Goal: Transaction & Acquisition: Purchase product/service

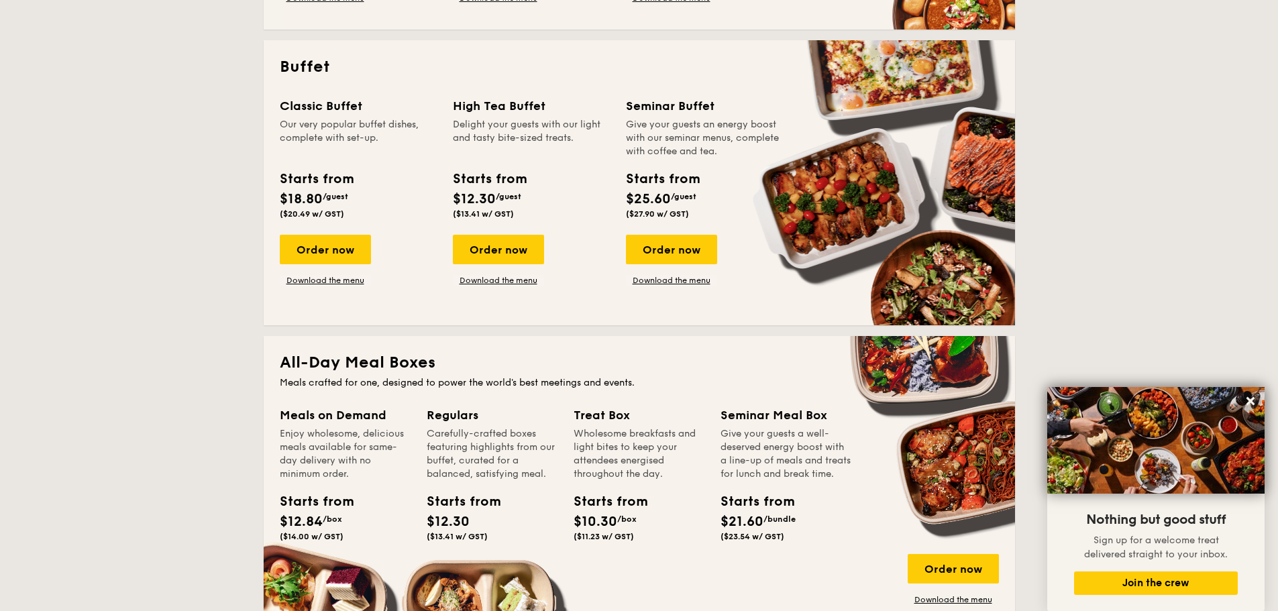
scroll to position [545, 0]
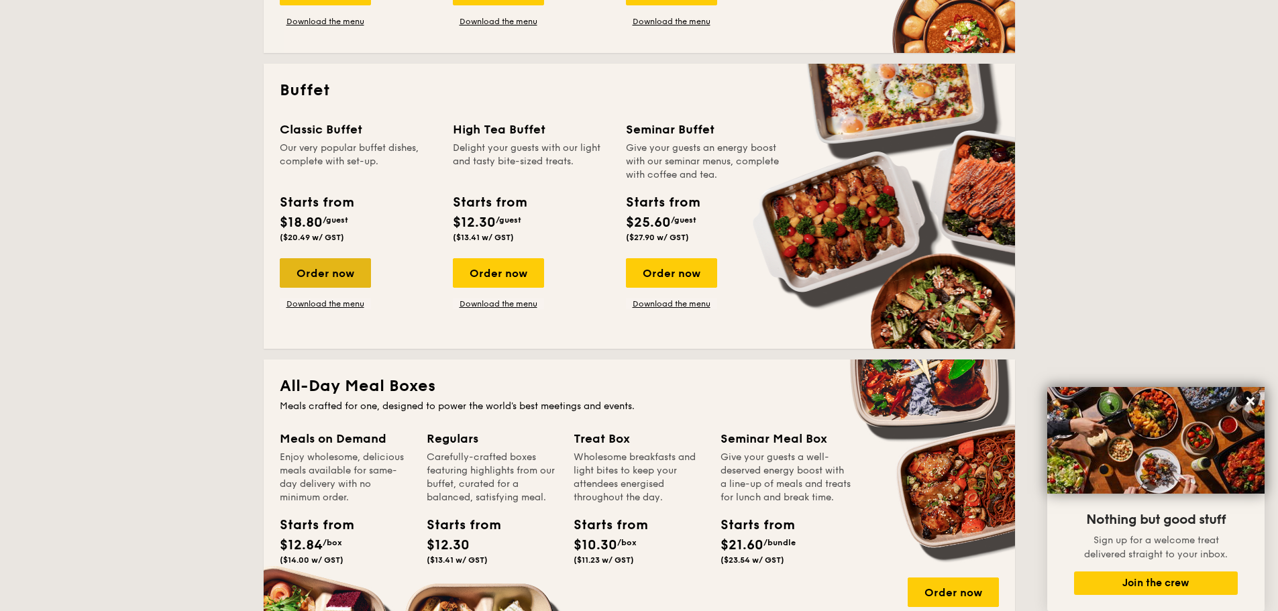
click at [286, 276] on div "Order now" at bounding box center [325, 273] width 91 height 30
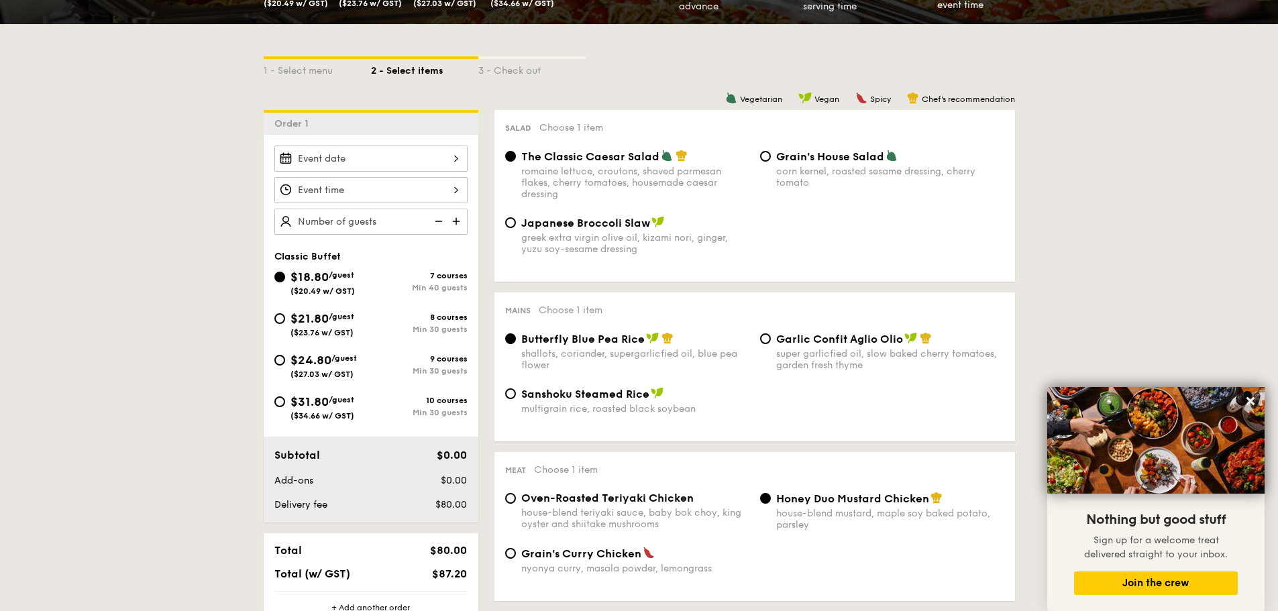
scroll to position [335, 0]
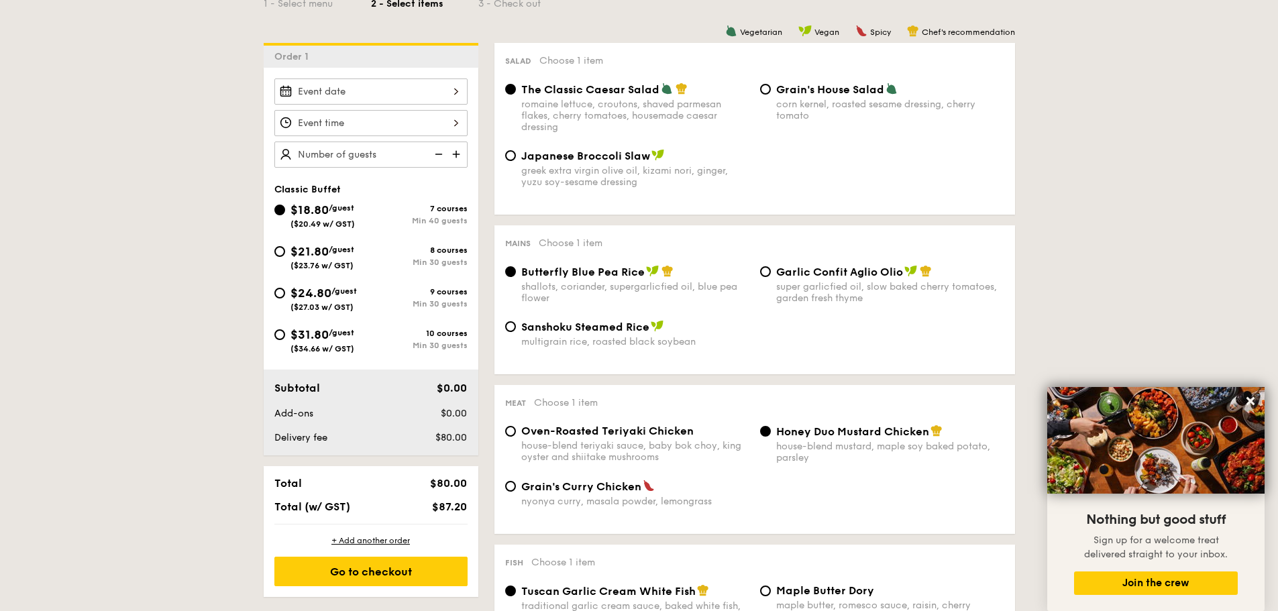
click at [587, 432] on span "Oven-Roasted Teriyaki Chicken" at bounding box center [607, 431] width 172 height 13
click at [516, 432] on input "Oven-Roasted Teriyaki Chicken house-blend teriyaki sauce, baby bok choy, king o…" at bounding box center [510, 431] width 11 height 11
radio input "true"
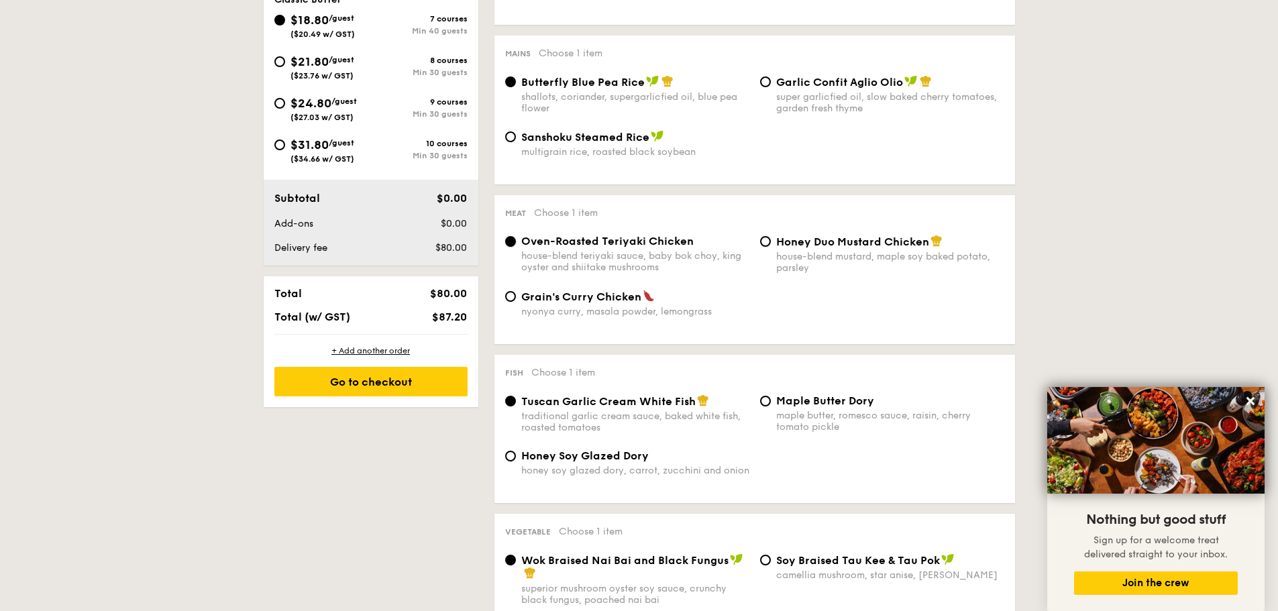
scroll to position [537, 0]
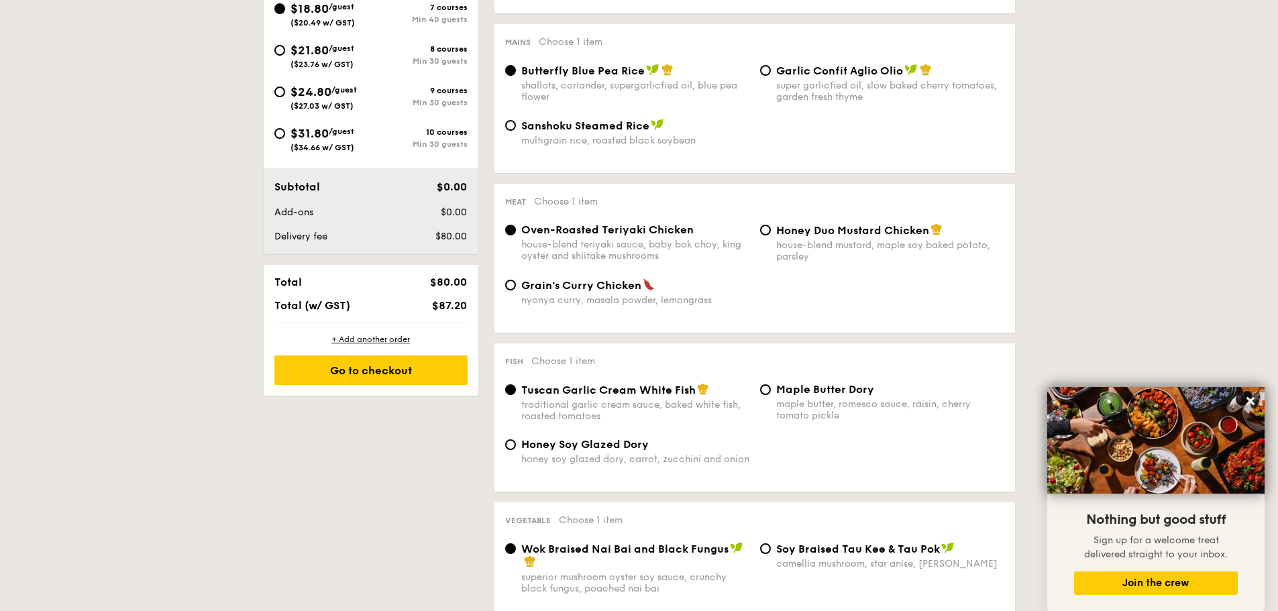
click at [586, 443] on span "Honey Soy Glazed Dory" at bounding box center [584, 444] width 127 height 13
click at [516, 443] on input "Honey Soy Glazed Dory honey soy glazed dory, carrot, zucchini and onion" at bounding box center [510, 444] width 11 height 11
radio input "true"
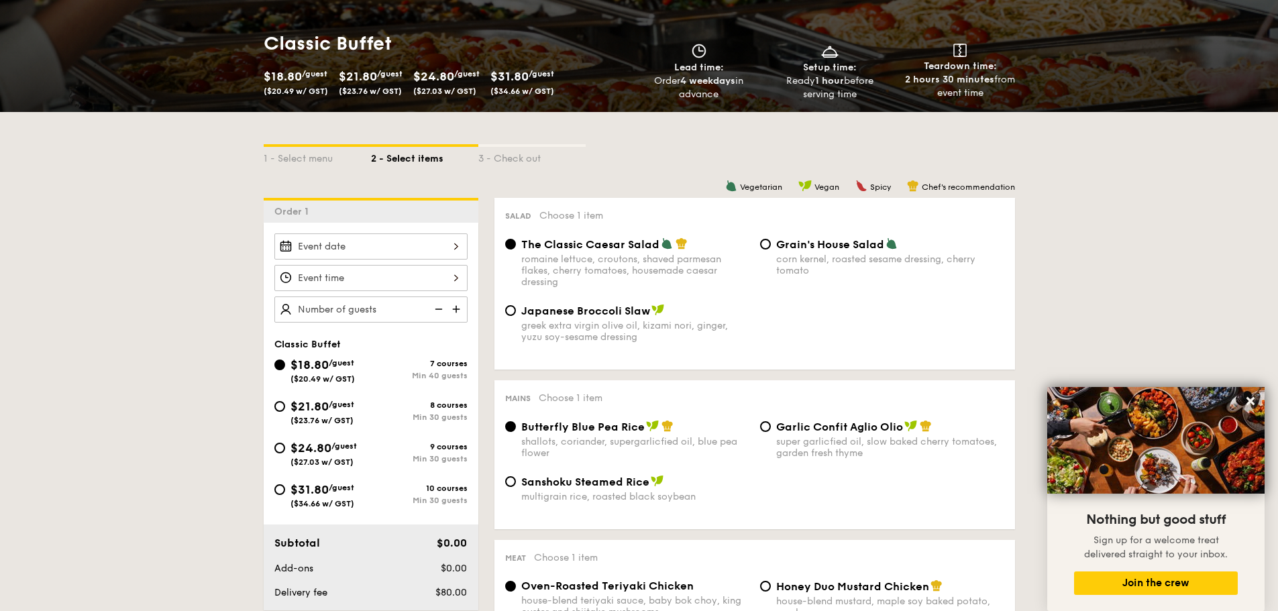
scroll to position [134, 0]
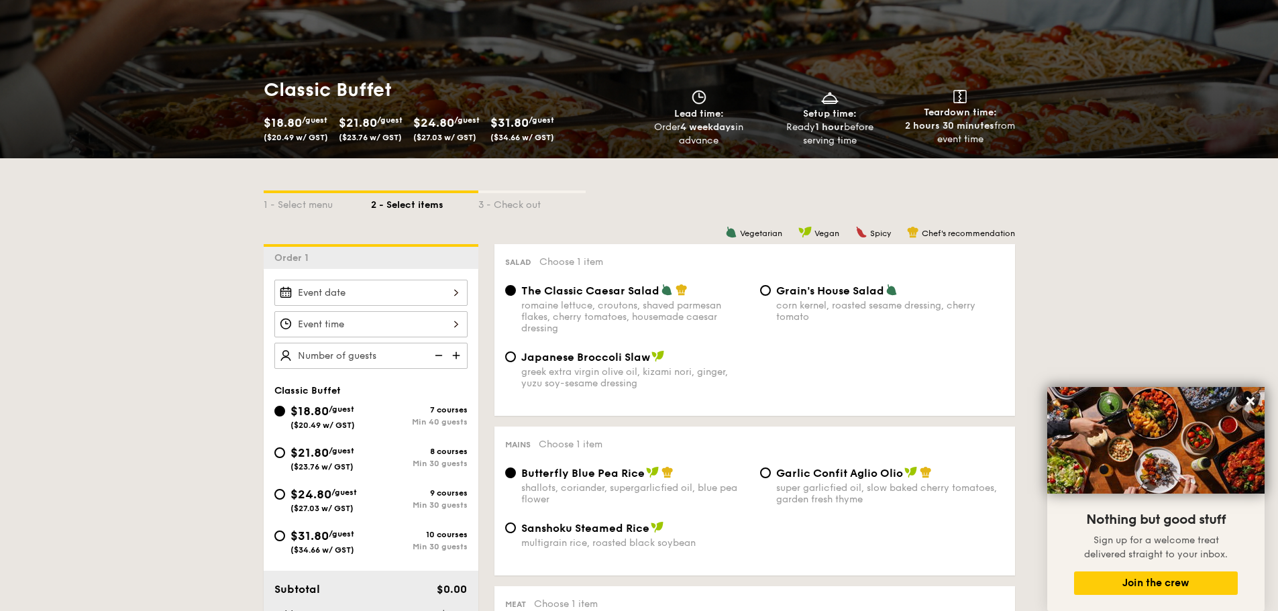
click at [366, 452] on div "$21.80 /guest ($23.76 w/ GST)" at bounding box center [322, 457] width 97 height 28
click at [285, 452] on input "$21.80 /guest ($23.76 w/ GST) 8 courses Min 30 guests" at bounding box center [279, 452] width 11 height 11
radio input "true"
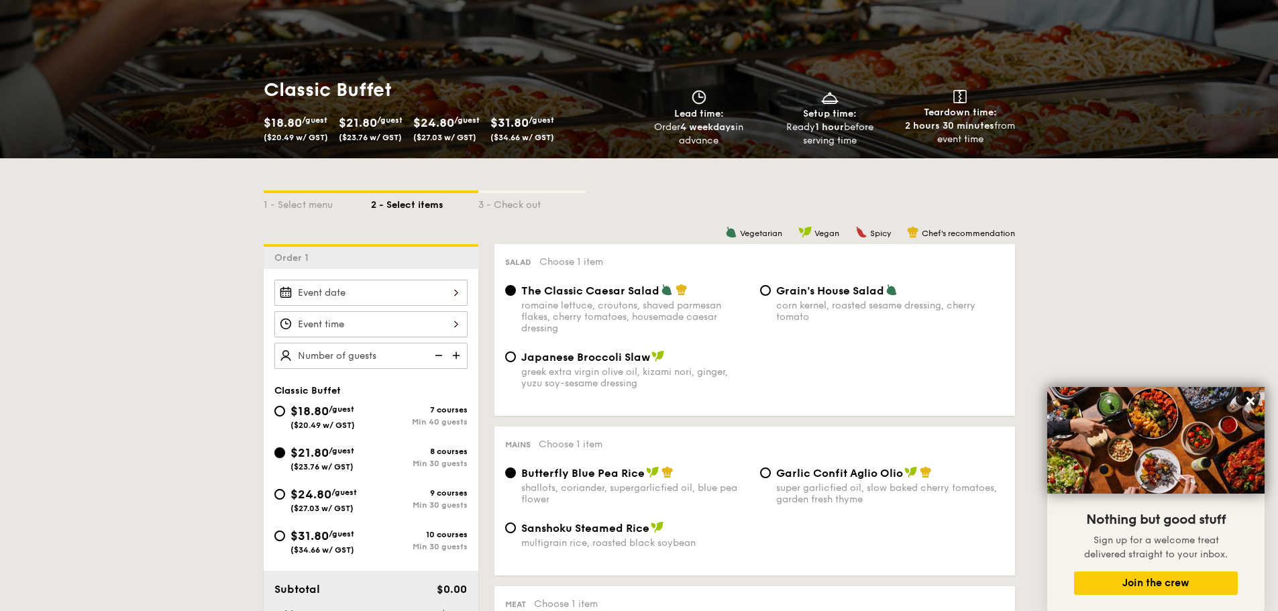
radio input "true"
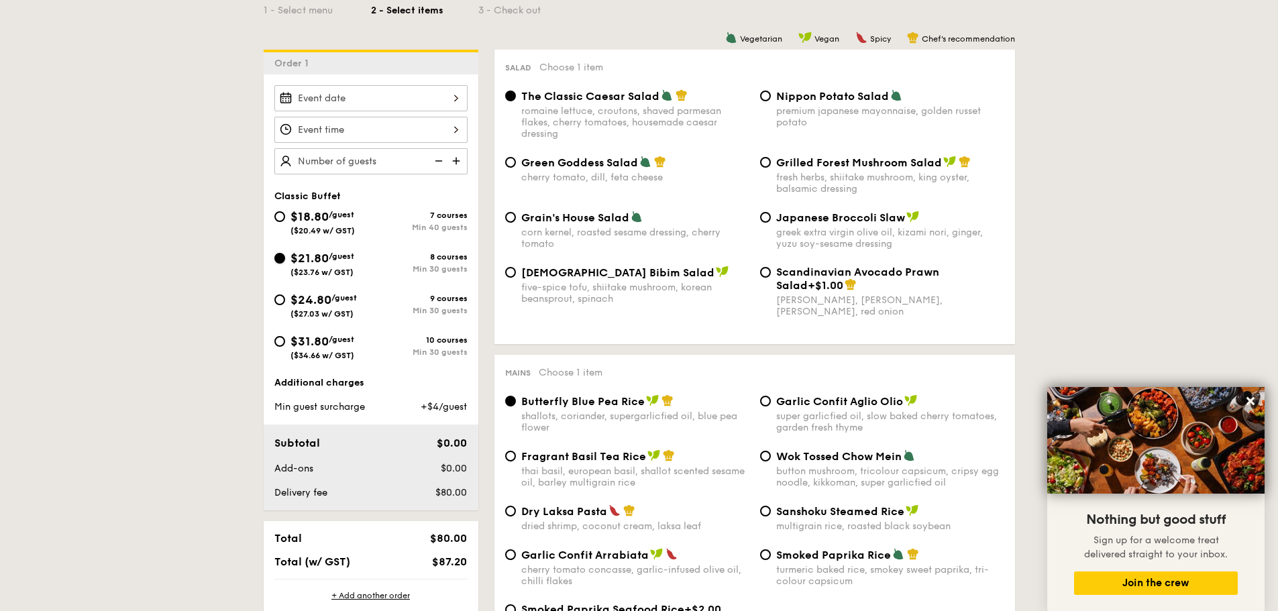
scroll to position [335, 0]
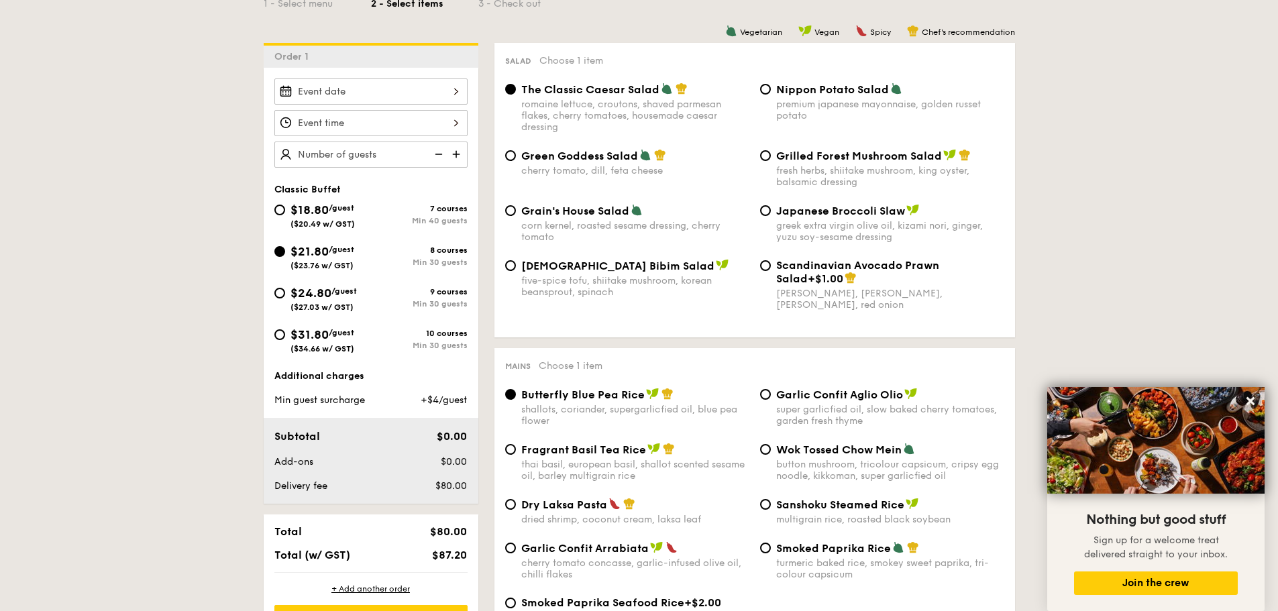
click at [827, 233] on div "greek extra virgin olive oil, kizami nori, ginger, yuzu soy-sesame dressing" at bounding box center [890, 231] width 228 height 23
click at [771, 216] on input "Japanese Broccoli Slaw greek extra virgin olive oil, kizami [PERSON_NAME], yuzu…" at bounding box center [765, 210] width 11 height 11
radio input "true"
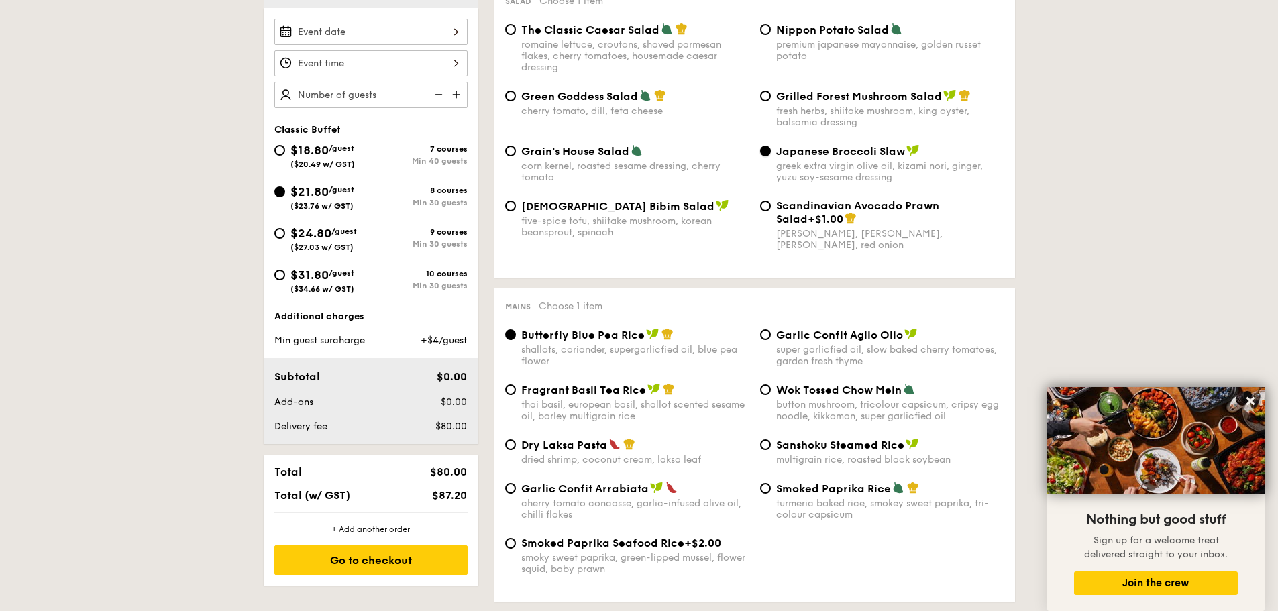
scroll to position [470, 0]
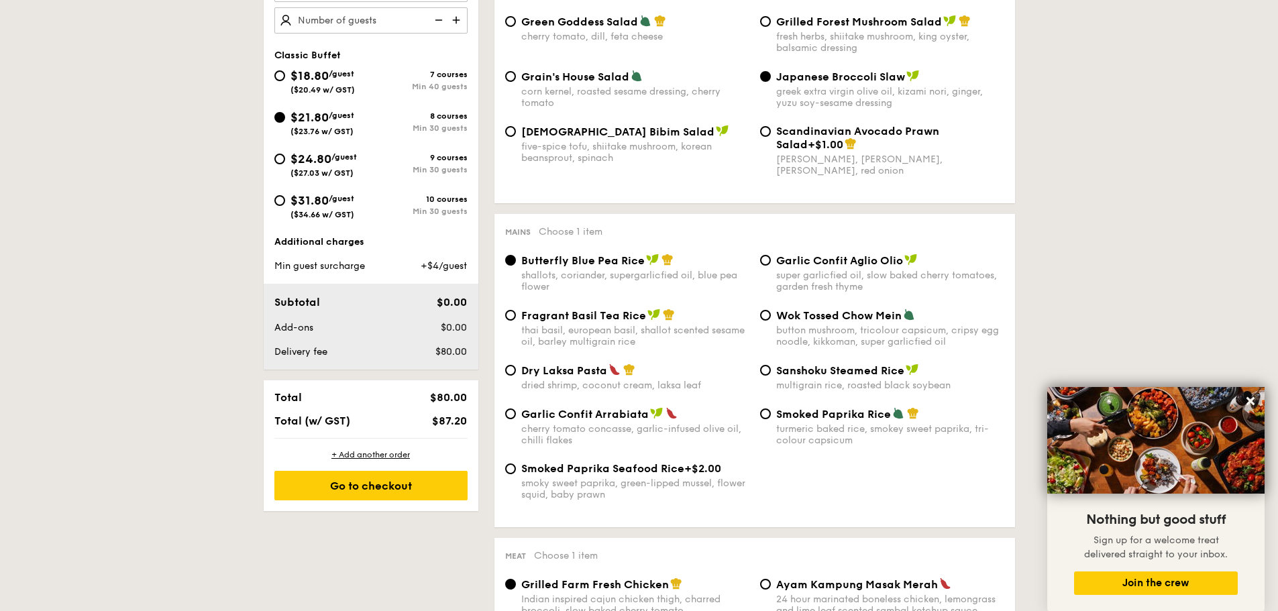
click at [763, 322] on div "Wok Tossed Chow Mein button mushroom, tricolour capsicum, cripsy egg noodle, ki…" at bounding box center [882, 328] width 255 height 39
click at [770, 317] on input "Wok Tossed Chow Mein button mushroom, tricolour capsicum, cripsy egg noodle, ki…" at bounding box center [765, 315] width 11 height 11
radio input "true"
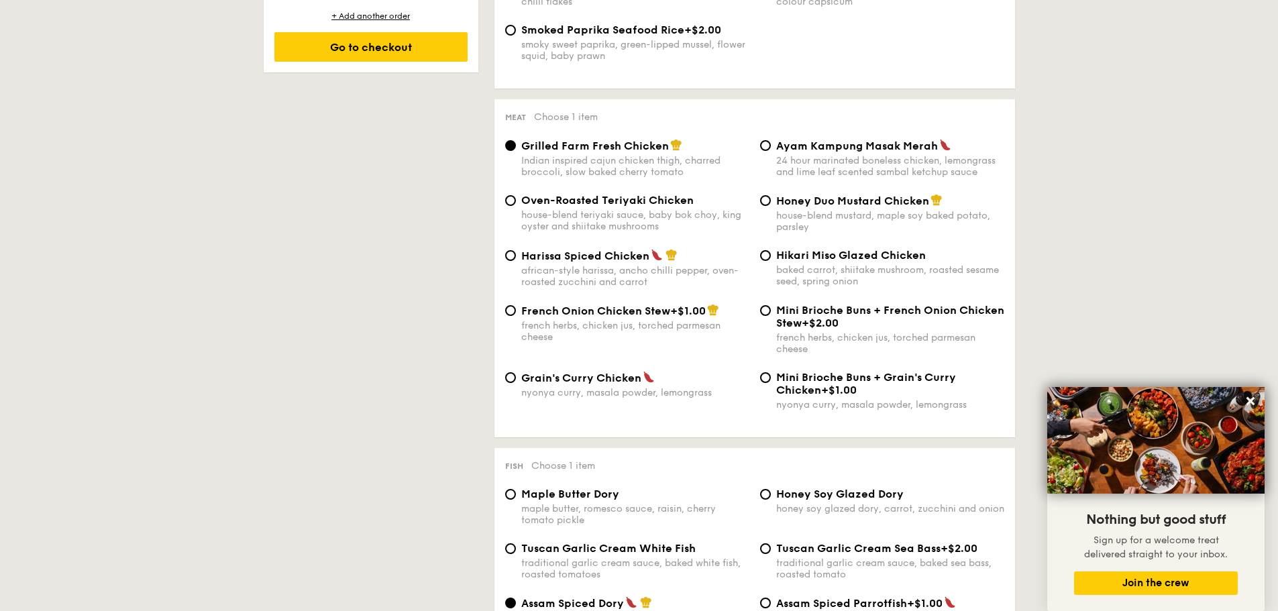
scroll to position [939, 0]
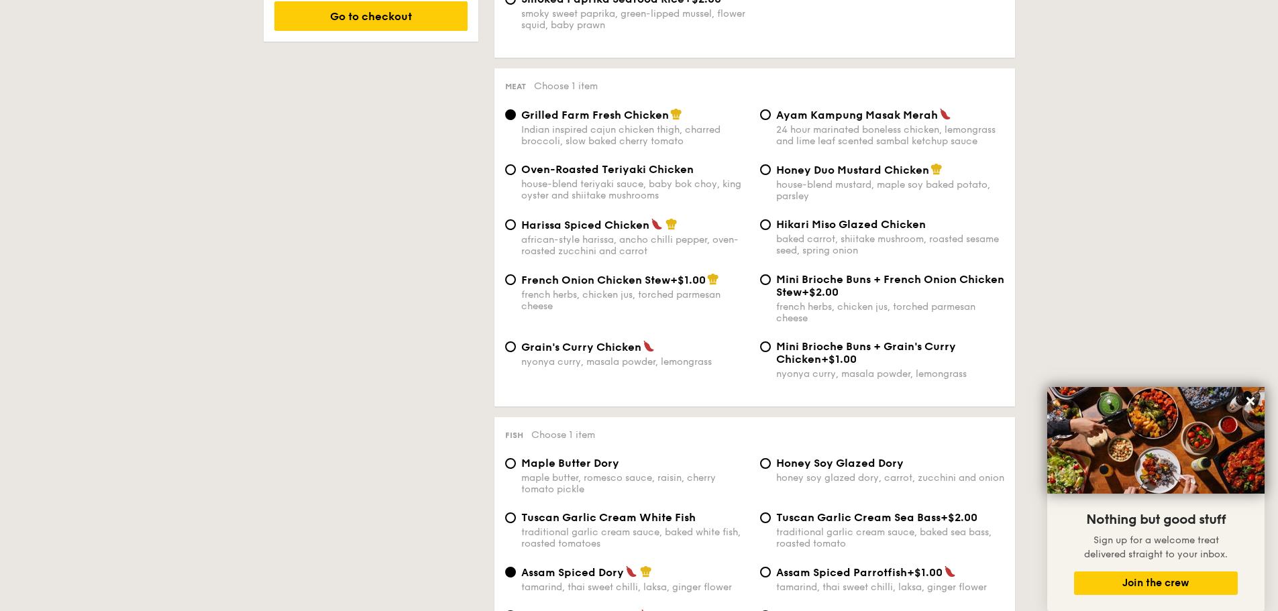
click at [765, 340] on div "Mini Brioche Buns + Grain's [PERSON_NAME] Chicken +$1.00 nyonya [PERSON_NAME], …" at bounding box center [882, 360] width 255 height 40
click at [763, 345] on input "Mini Brioche Buns + Grain's [PERSON_NAME] Chicken +$1.00 nyonya [PERSON_NAME], …" at bounding box center [765, 346] width 11 height 11
radio input "true"
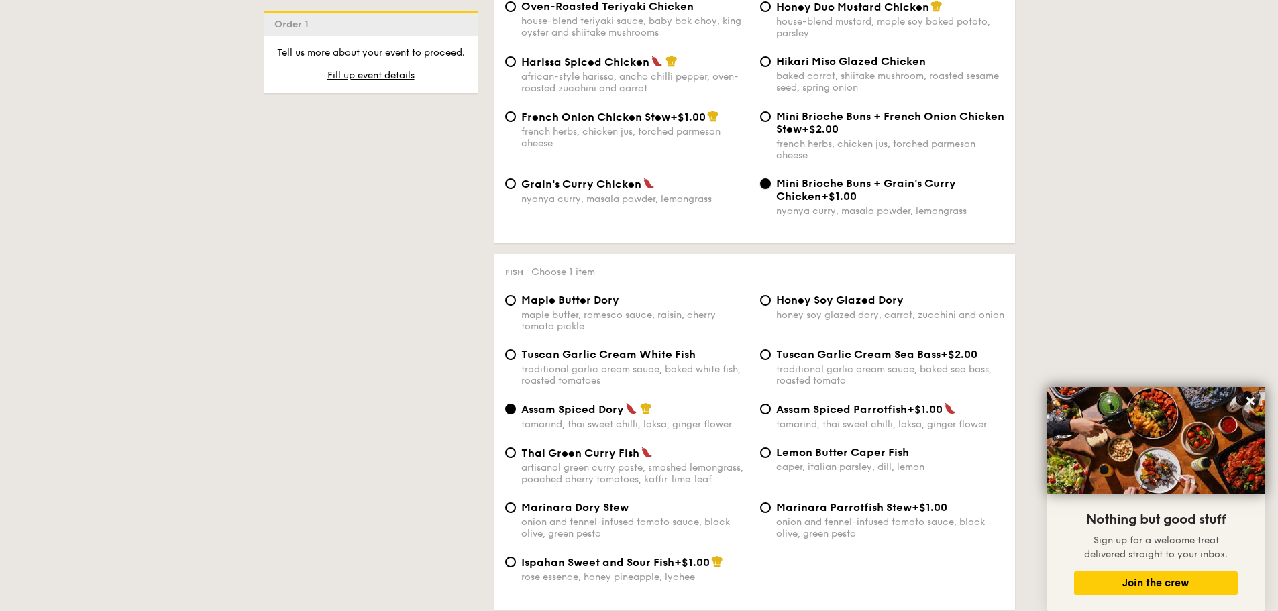
scroll to position [1111, 0]
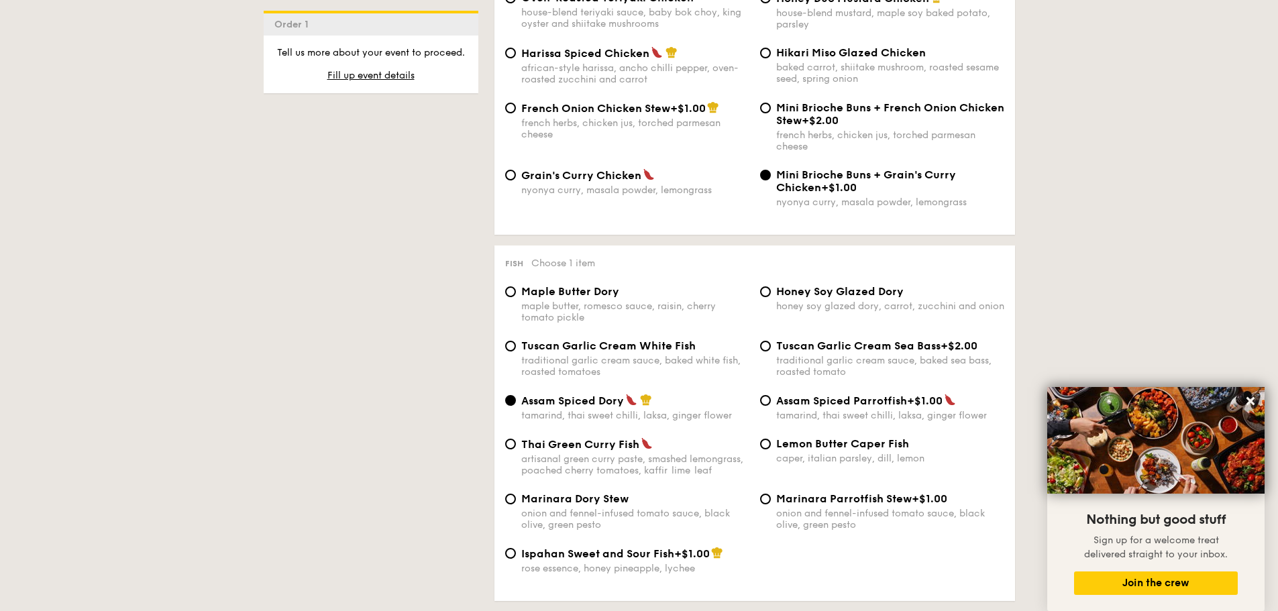
click at [533, 442] on span "Thai Green Curry Fish" at bounding box center [580, 444] width 118 height 13
click at [516, 442] on input "Thai Green [PERSON_NAME] Fish artisanal green [PERSON_NAME] paste, smashed lemo…" at bounding box center [510, 444] width 11 height 11
radio input "true"
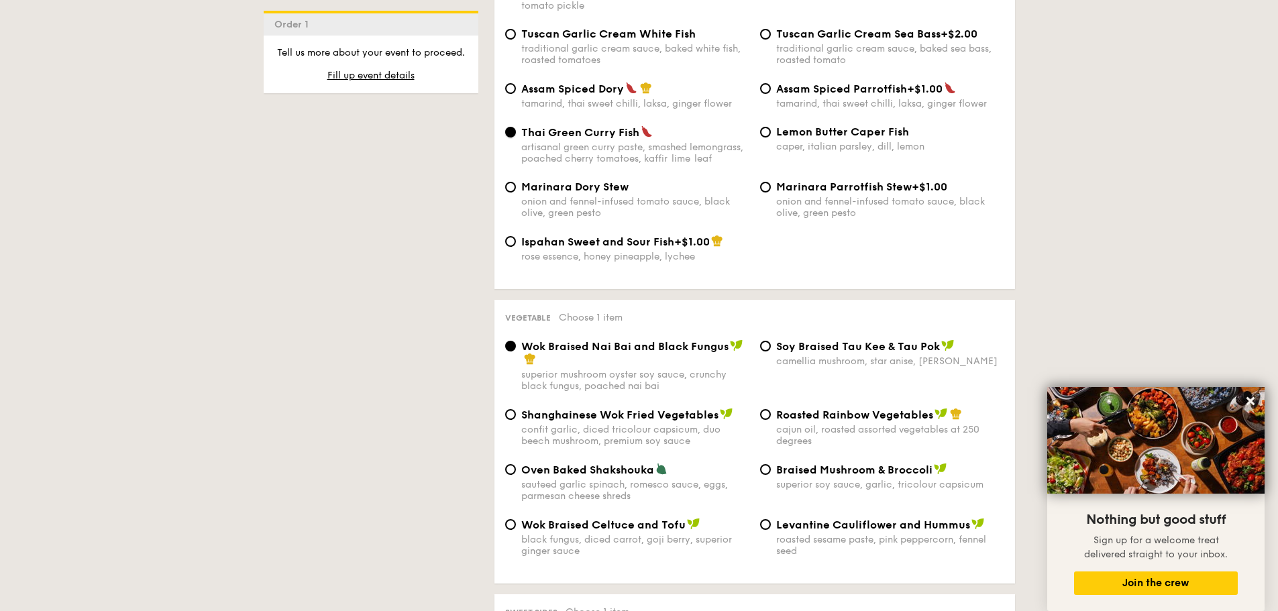
scroll to position [1446, 0]
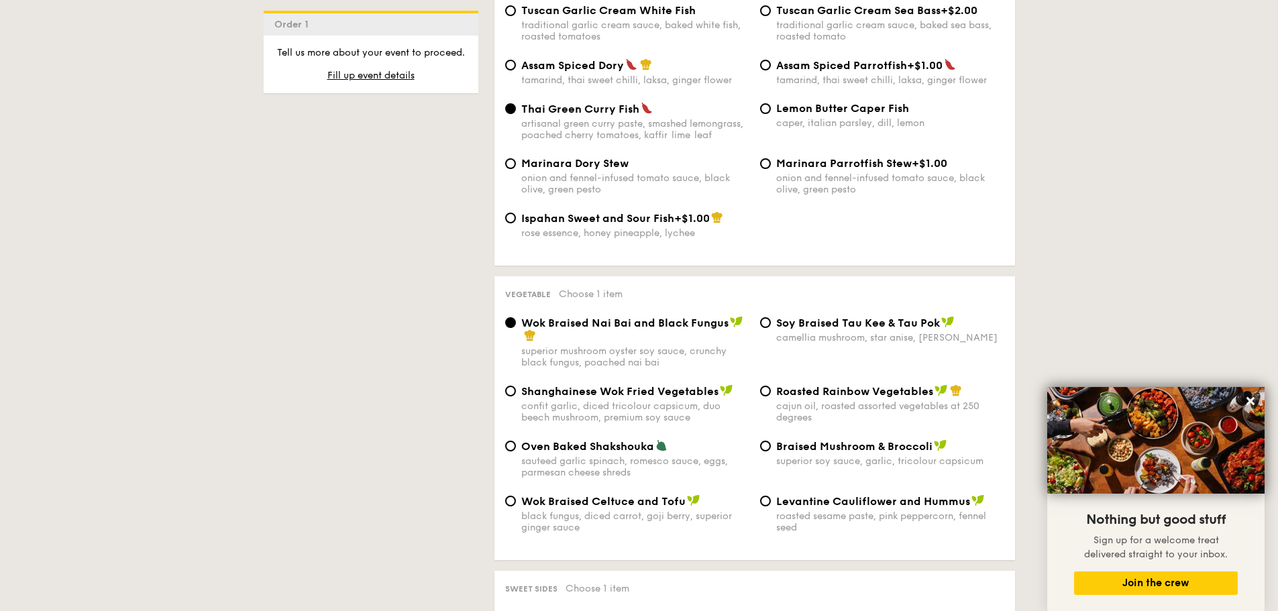
click at [761, 455] on label "Braised Mushroom & Broccoli superior soy sauce, garlic, tricolour capsicum" at bounding box center [882, 460] width 244 height 13
click at [761, 452] on input "Braised Mushroom & Broccoli superior soy sauce, garlic, tricolour capsicum" at bounding box center [765, 446] width 11 height 11
radio input "true"
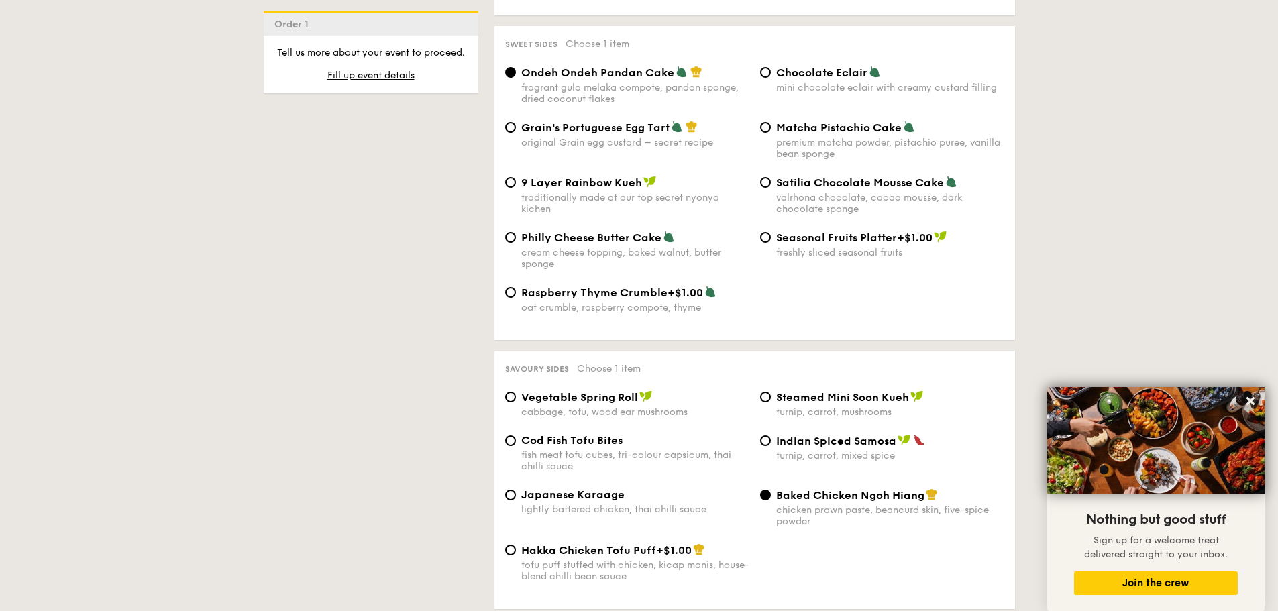
scroll to position [1983, 0]
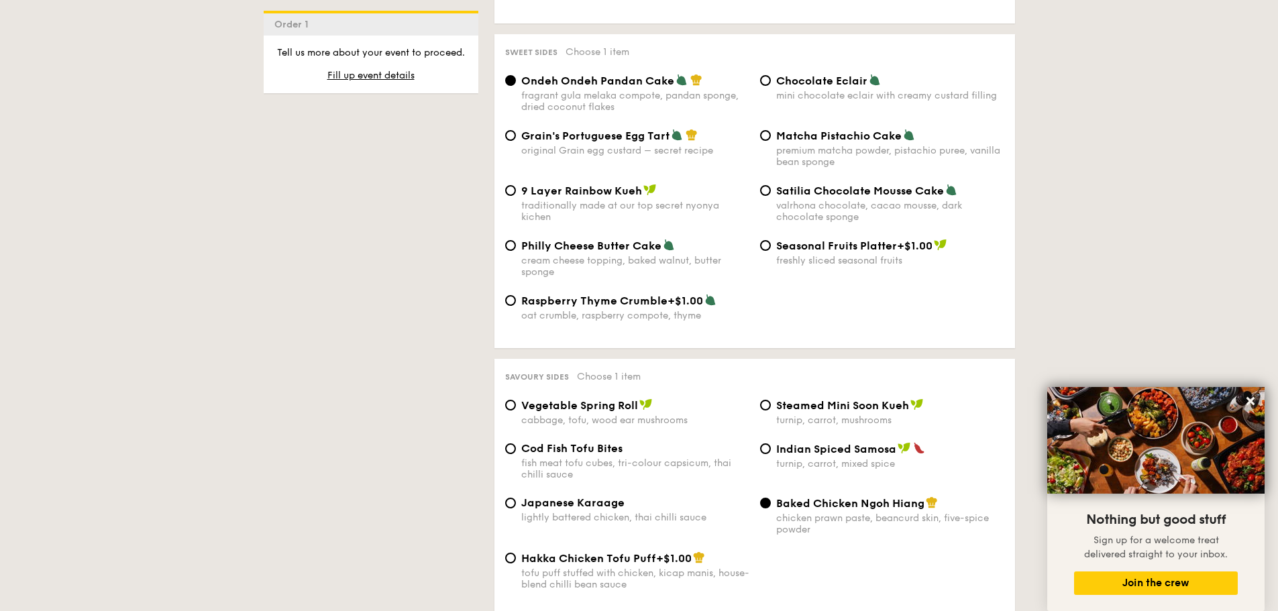
click at [556, 140] on span "Grain's Portuguese Egg Tart" at bounding box center [595, 135] width 148 height 13
click at [516, 140] on input "Grain's Portuguese Egg Tart original Grain egg custard – secret recipe" at bounding box center [510, 135] width 11 height 11
radio input "true"
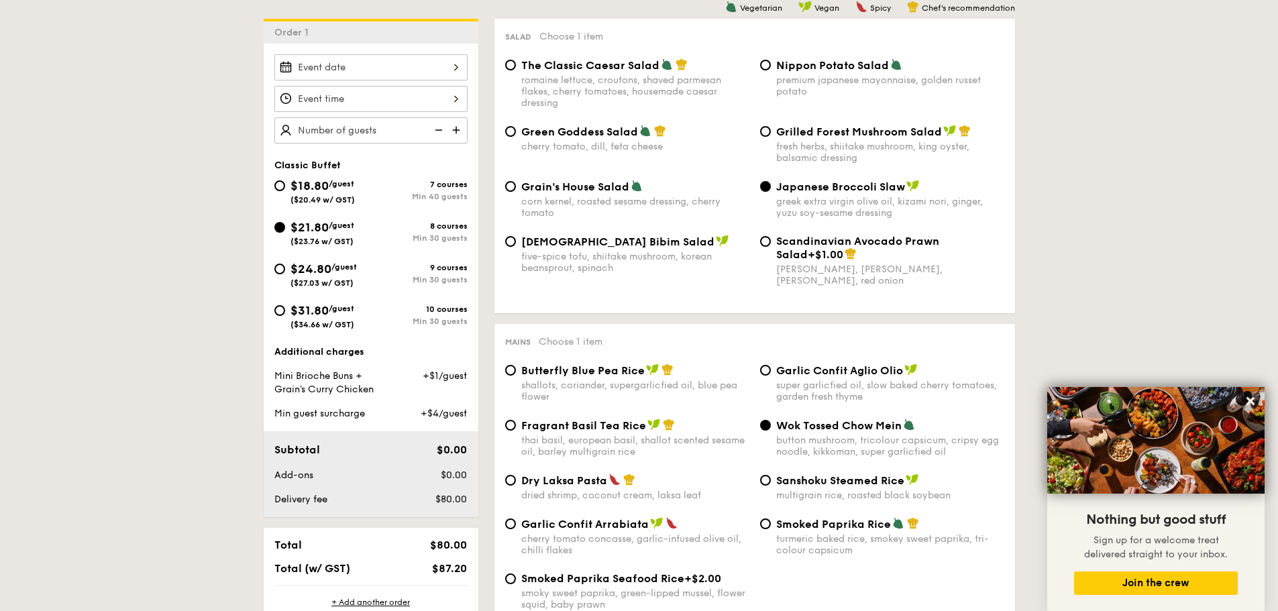
scroll to position [306, 0]
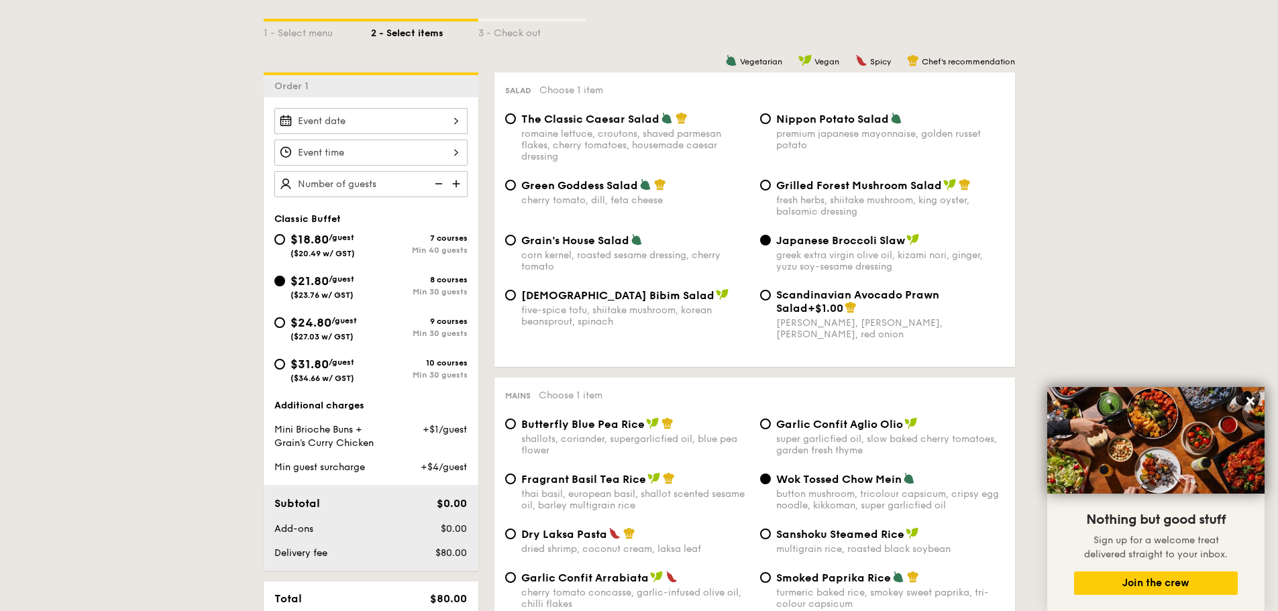
click at [322, 338] on span "($27.03 w/ GST)" at bounding box center [322, 336] width 63 height 9
click at [285, 328] on input "$24.80 /guest ($27.03 w/ GST) 9 courses Min 30 guests" at bounding box center [279, 322] width 11 height 11
radio input "true"
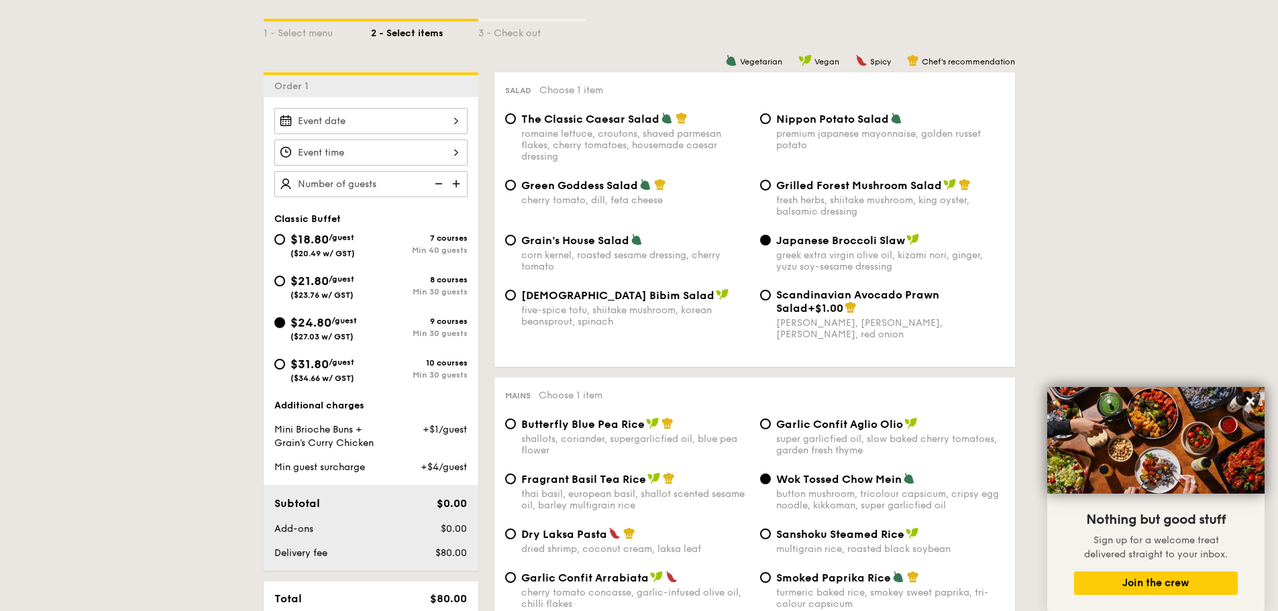
radio input "true"
radio input "false"
radio input "true"
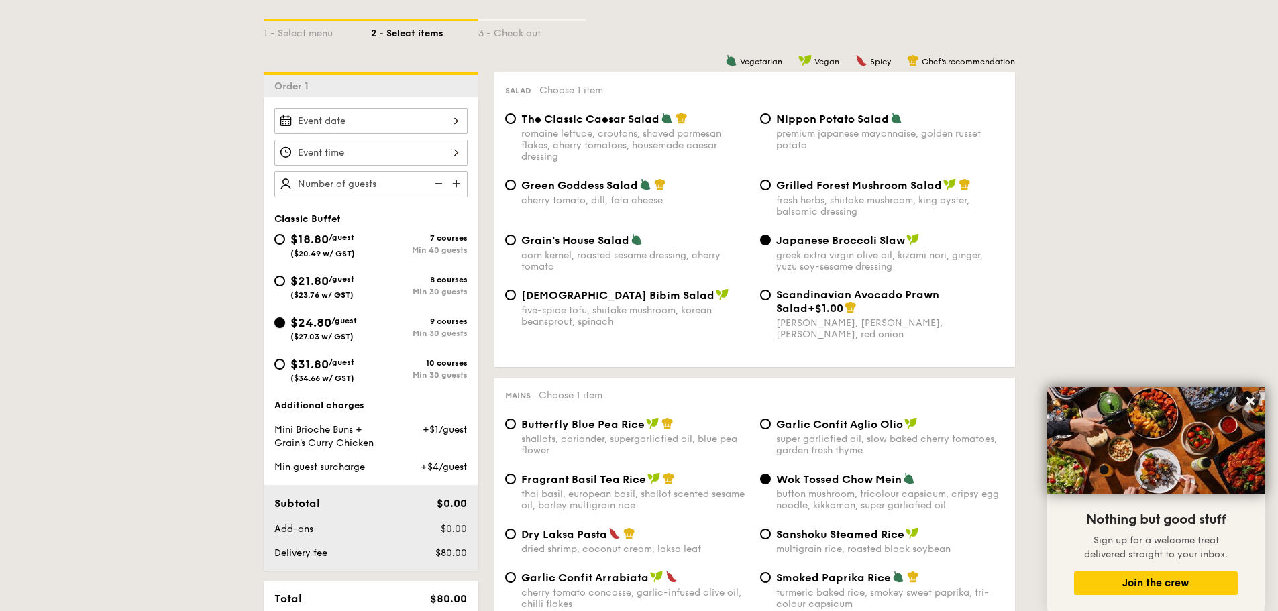
radio input "true"
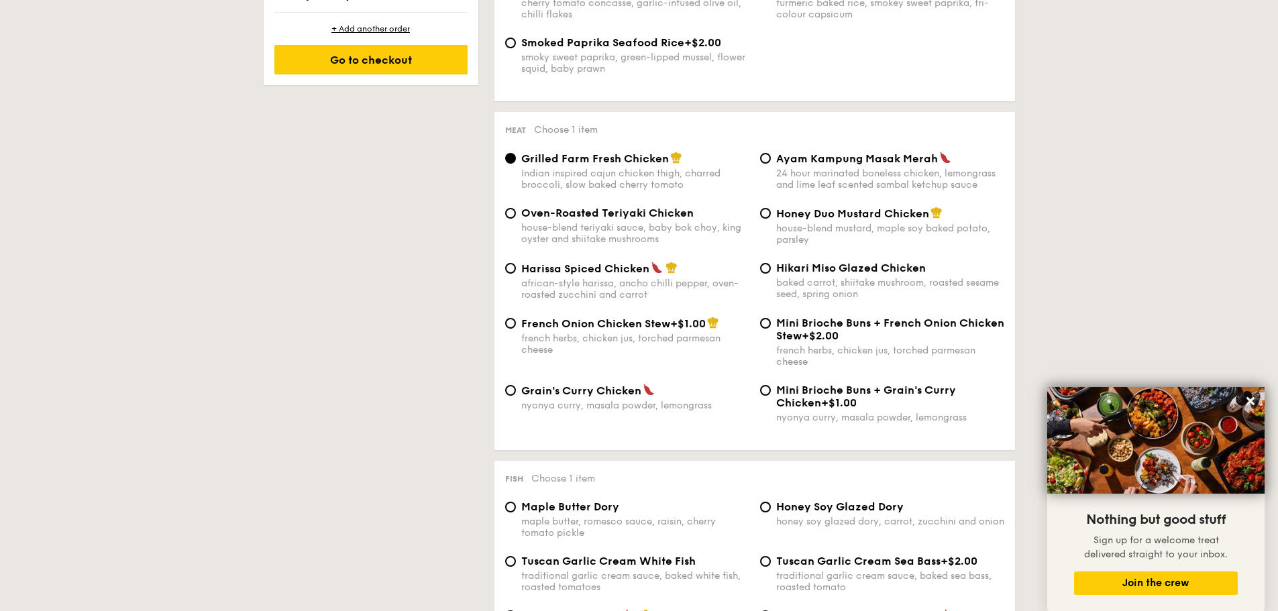
scroll to position [910, 0]
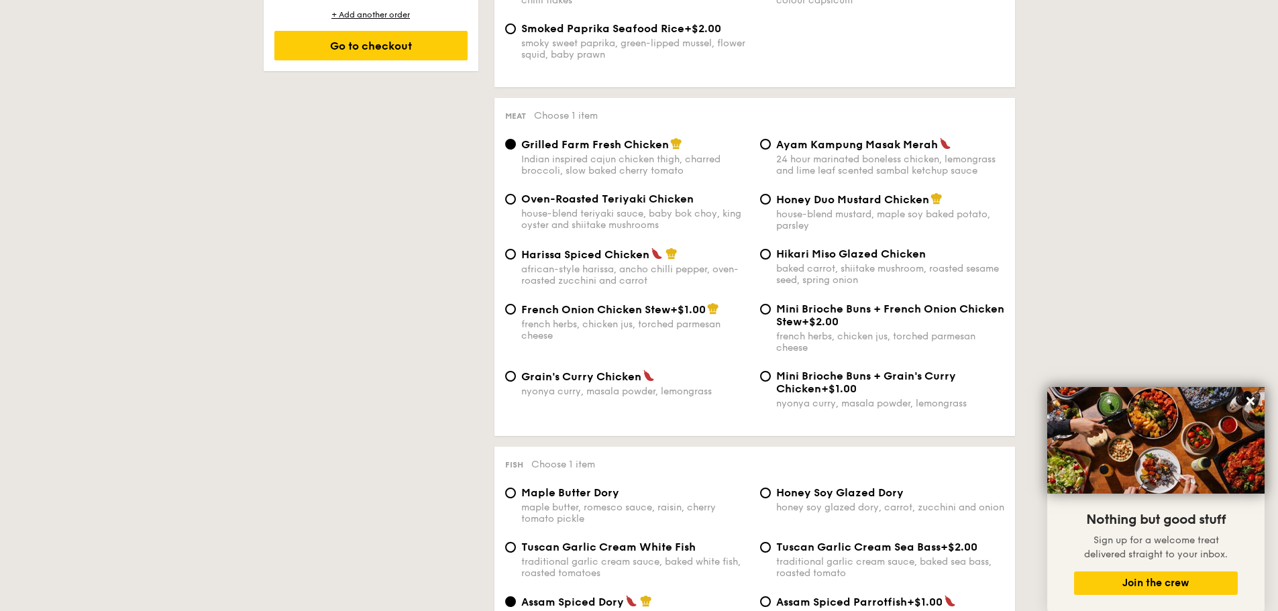
click at [763, 390] on div "Mini Brioche Buns + Grain's [PERSON_NAME] Chicken +$1.00 nyonya [PERSON_NAME], …" at bounding box center [882, 390] width 255 height 40
click at [764, 386] on div "Mini Brioche Buns + Grain's [PERSON_NAME] Chicken +$1.00 nyonya [PERSON_NAME], …" at bounding box center [882, 390] width 255 height 40
click at [764, 384] on div "Mini Brioche Buns + Grain's [PERSON_NAME] Chicken +$1.00 nyonya [PERSON_NAME], …" at bounding box center [882, 390] width 255 height 40
click at [765, 382] on div "Mini Brioche Buns + Grain's [PERSON_NAME] Chicken +$1.00 nyonya [PERSON_NAME], …" at bounding box center [882, 390] width 255 height 40
click at [766, 388] on div "Mini Brioche Buns + Grain's [PERSON_NAME] Chicken +$1.00 nyonya [PERSON_NAME], …" at bounding box center [882, 390] width 255 height 40
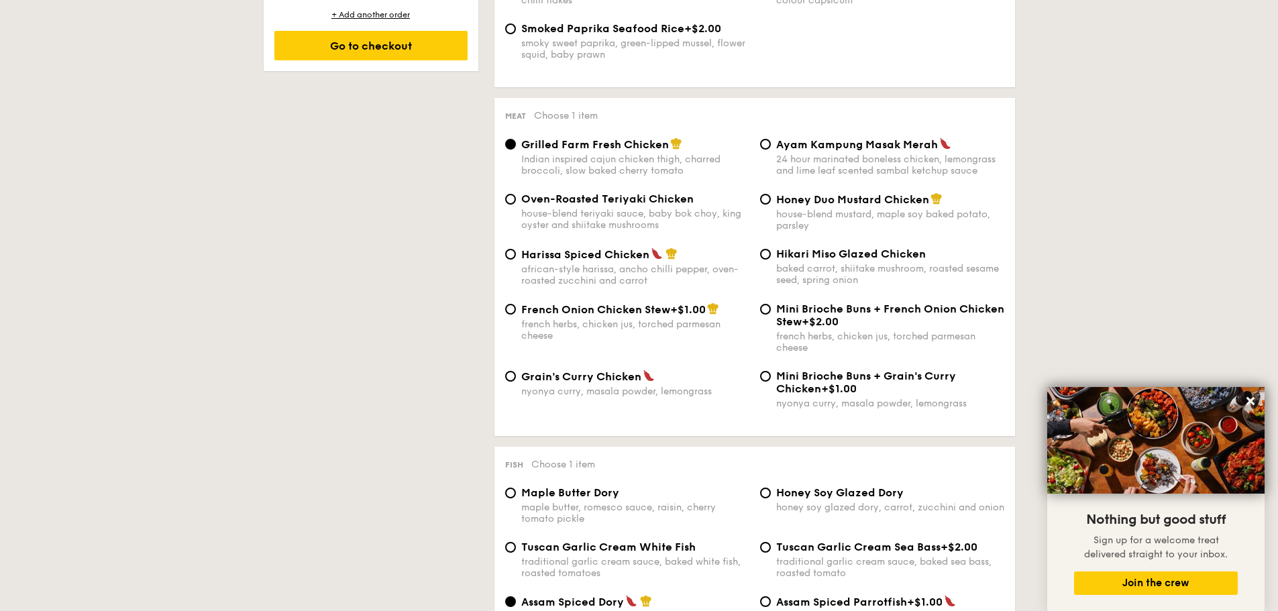
click at [766, 383] on div "Mini Brioche Buns + Grain's [PERSON_NAME] Chicken +$1.00 nyonya [PERSON_NAME], …" at bounding box center [882, 390] width 255 height 40
click at [768, 377] on input "Mini Brioche Buns + Grain's [PERSON_NAME] Chicken +$1.00 nyonya [PERSON_NAME], …" at bounding box center [765, 376] width 11 height 11
radio input "true"
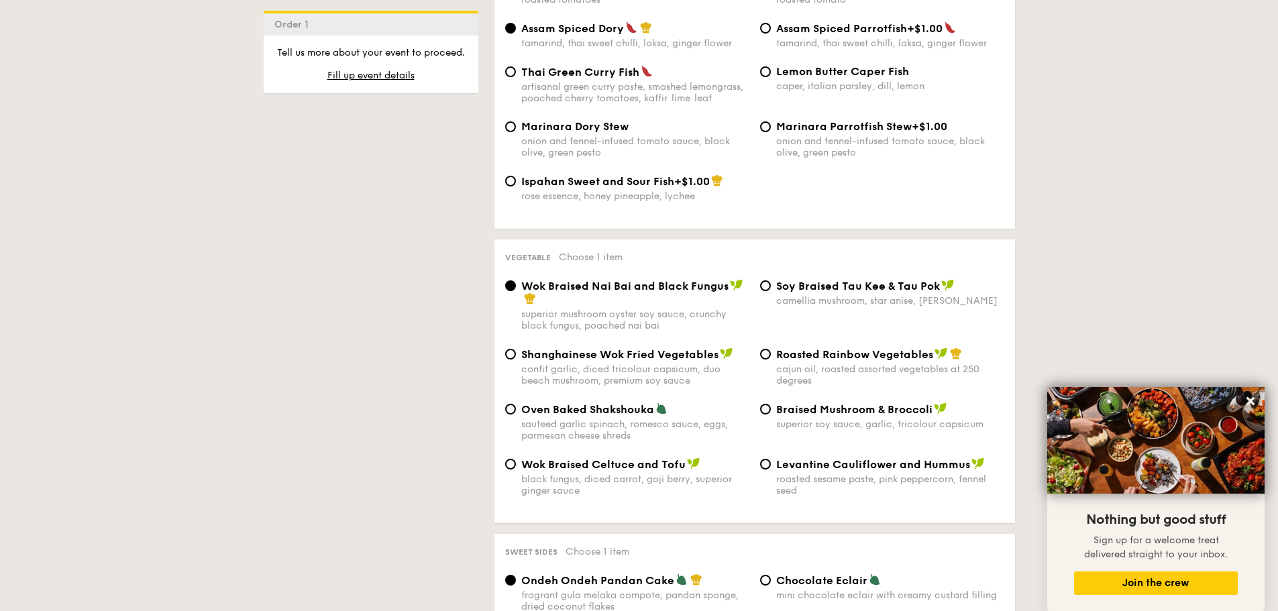
scroll to position [1484, 0]
click at [766, 419] on label "Braised Mushroom & Broccoli superior soy sauce, garlic, tricolour capsicum" at bounding box center [882, 423] width 244 height 13
click at [766, 414] on input "Braised Mushroom & Broccoli superior soy sauce, garlic, tricolour capsicum" at bounding box center [765, 408] width 11 height 11
radio input "true"
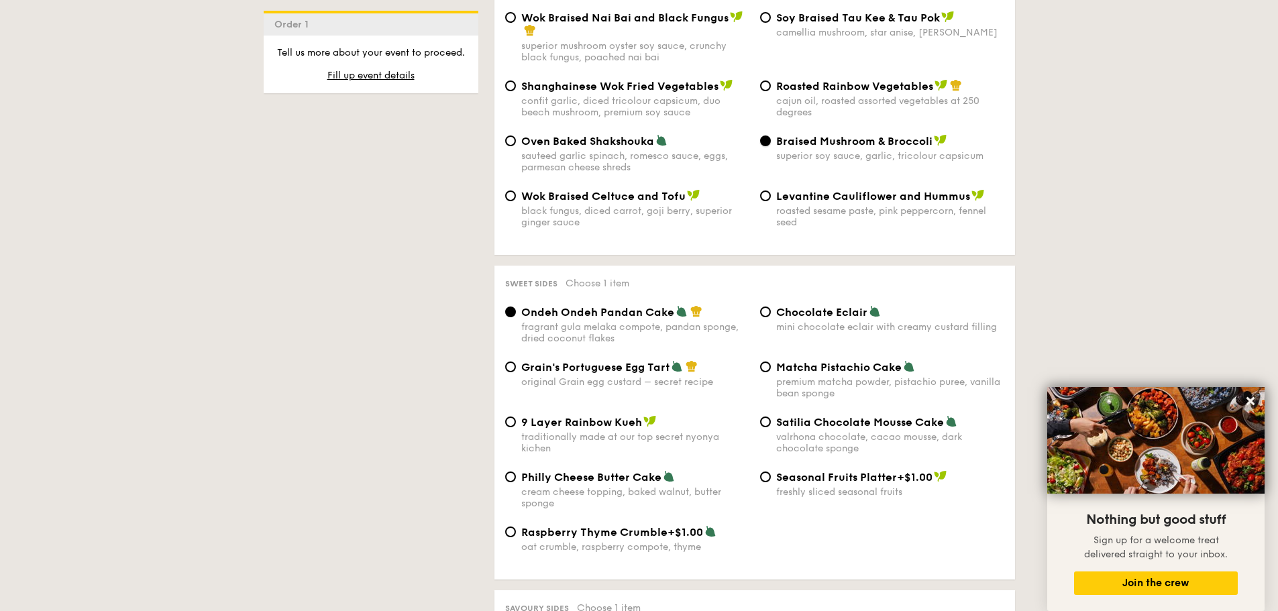
scroll to position [1752, 0]
click at [515, 367] on input "Grain's Portuguese Egg Tart original Grain egg custard – secret recipe" at bounding box center [510, 366] width 11 height 11
radio input "true"
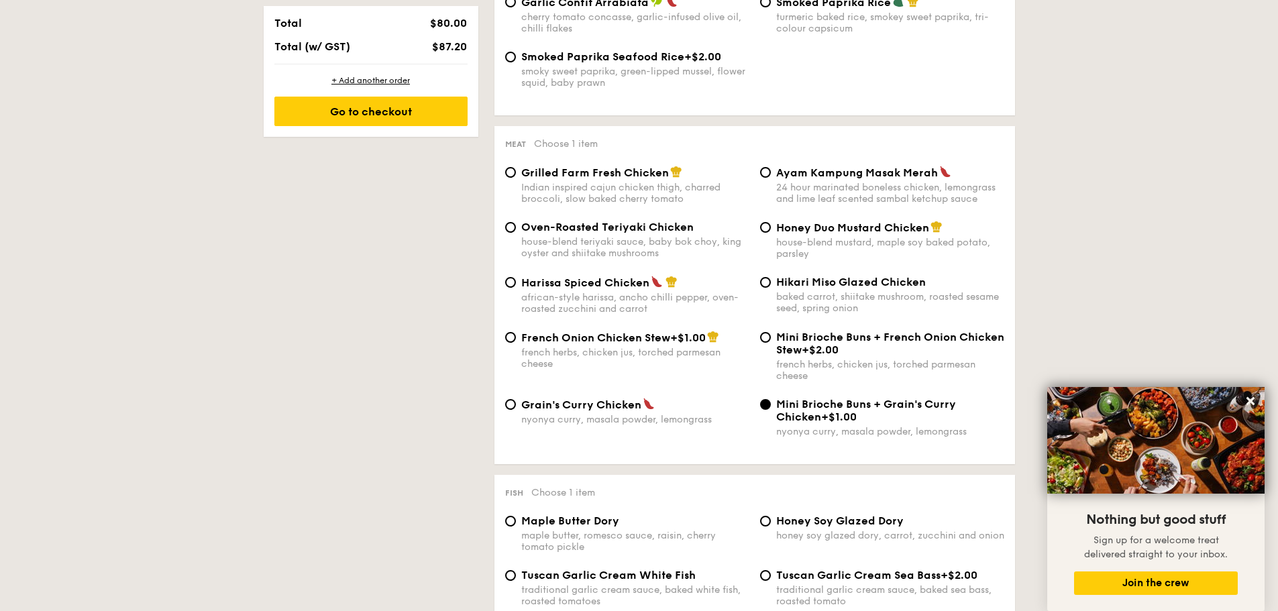
scroll to position [880, 0]
click at [588, 238] on div "house-blend teriyaki sauce, baby bok choy, king oyster and shiitake mushrooms" at bounding box center [635, 248] width 228 height 23
click at [516, 234] on input "Oven-Roasted Teriyaki Chicken house-blend teriyaki sauce, baby bok choy, king o…" at bounding box center [510, 228] width 11 height 11
radio input "true"
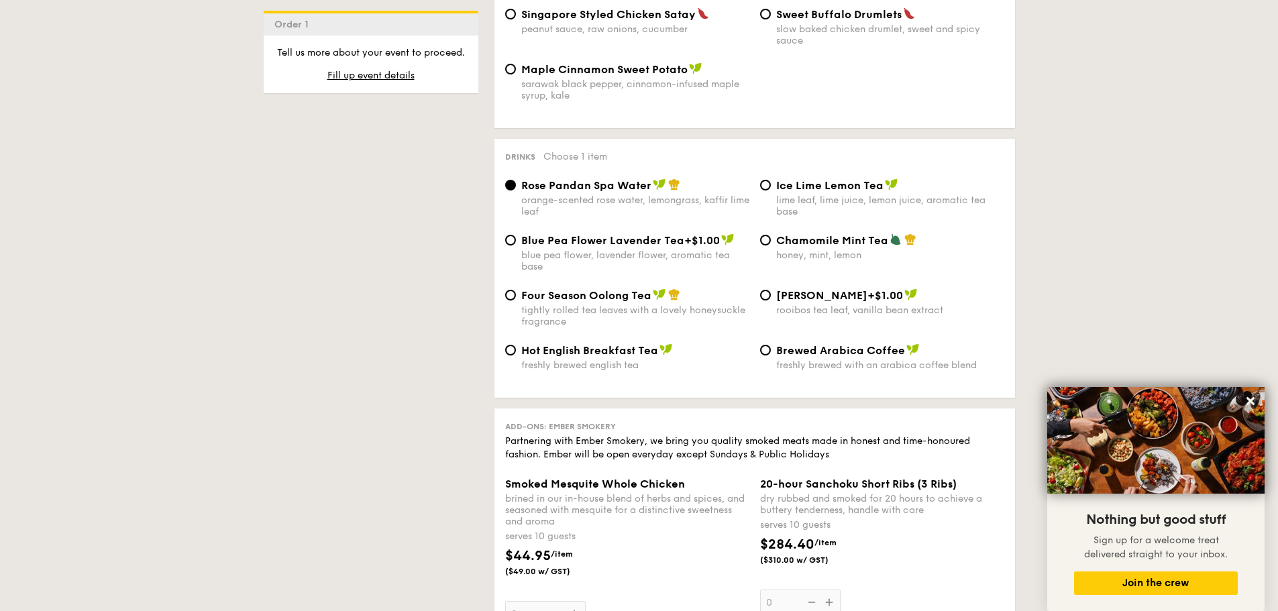
scroll to position [2788, 0]
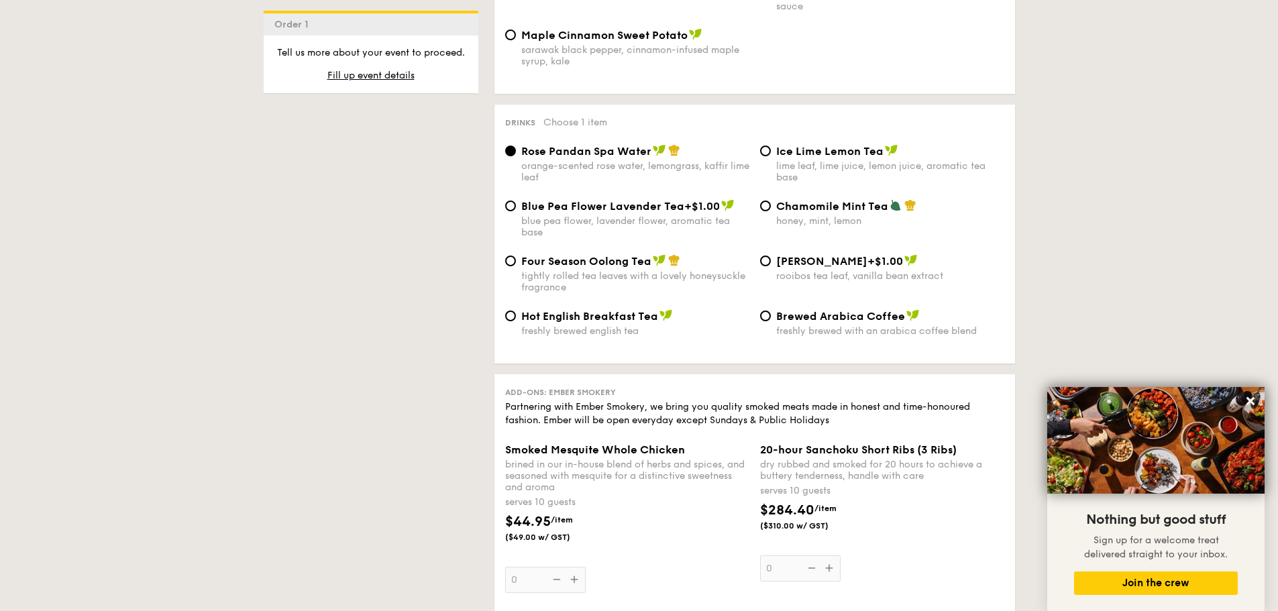
click at [799, 162] on div "lime leaf, lime juice, lemon juice, aromatic tea base" at bounding box center [890, 171] width 228 height 23
click at [771, 156] on input "Ice Lime Lemon Tea lime leaf, lime juice, lemon juice, aromatic tea base" at bounding box center [765, 151] width 11 height 11
radio input "true"
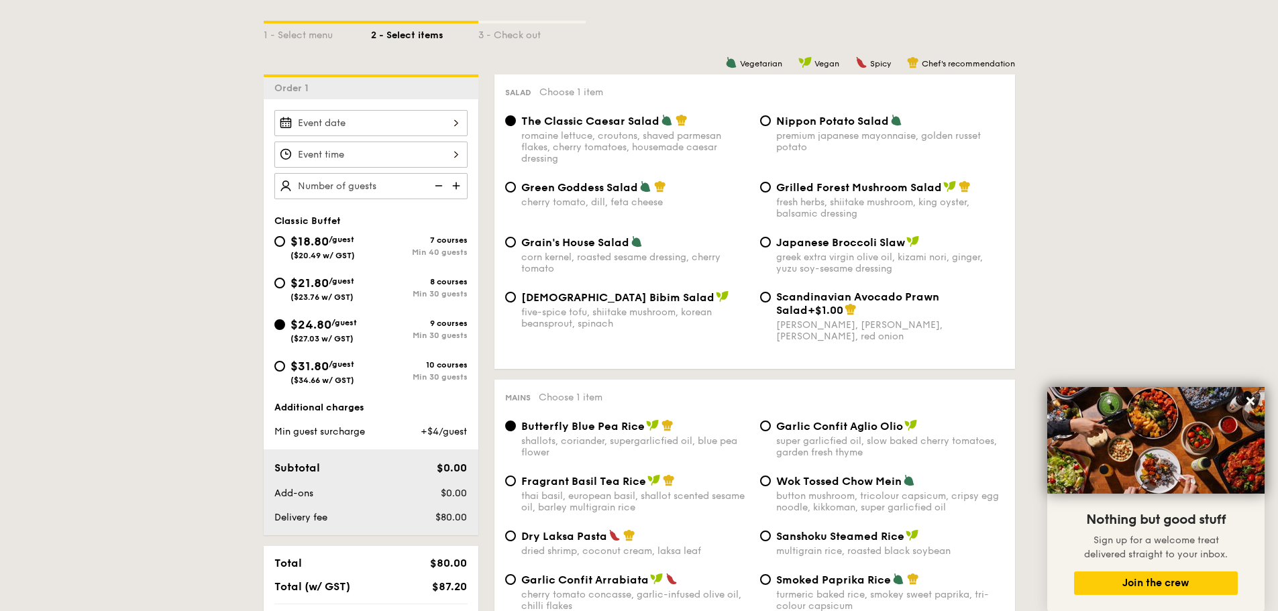
scroll to position [172, 0]
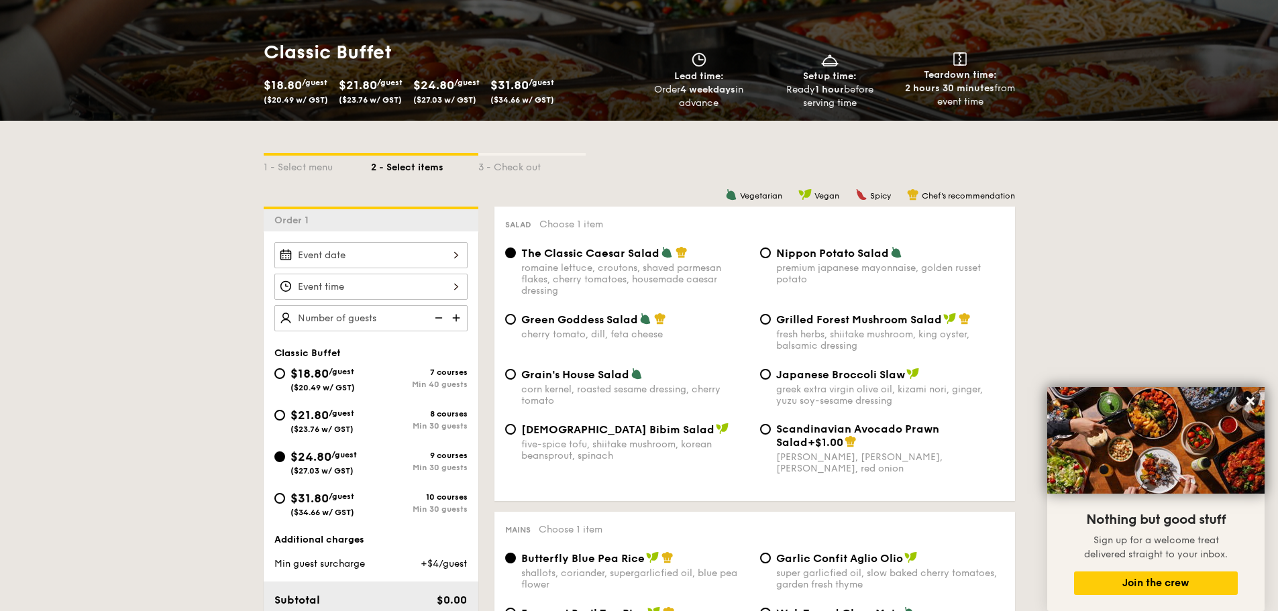
click at [379, 261] on div at bounding box center [370, 255] width 193 height 26
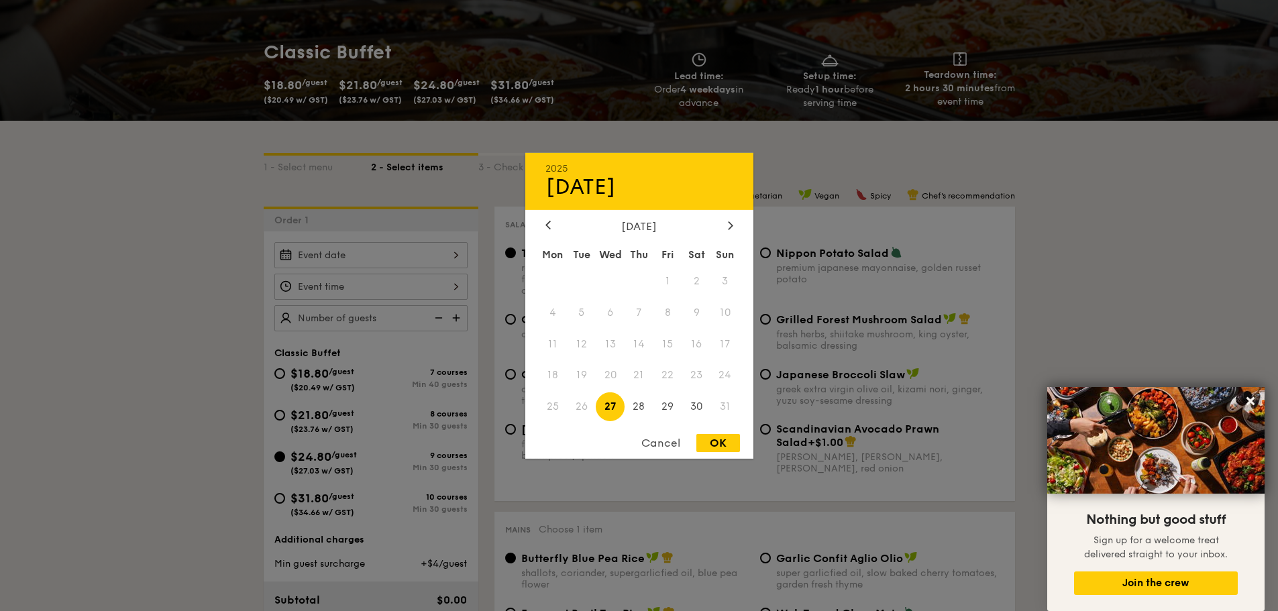
click at [715, 238] on div "[DATE] Mon Tue Wed Thu Fri Sat Sun 1 2 3 4 5 6 7 8 9 10 11 12 13 14 15 16 17 18…" at bounding box center [639, 321] width 228 height 204
click at [731, 222] on icon at bounding box center [730, 225] width 5 height 9
click at [701, 376] on span "22" at bounding box center [696, 375] width 29 height 29
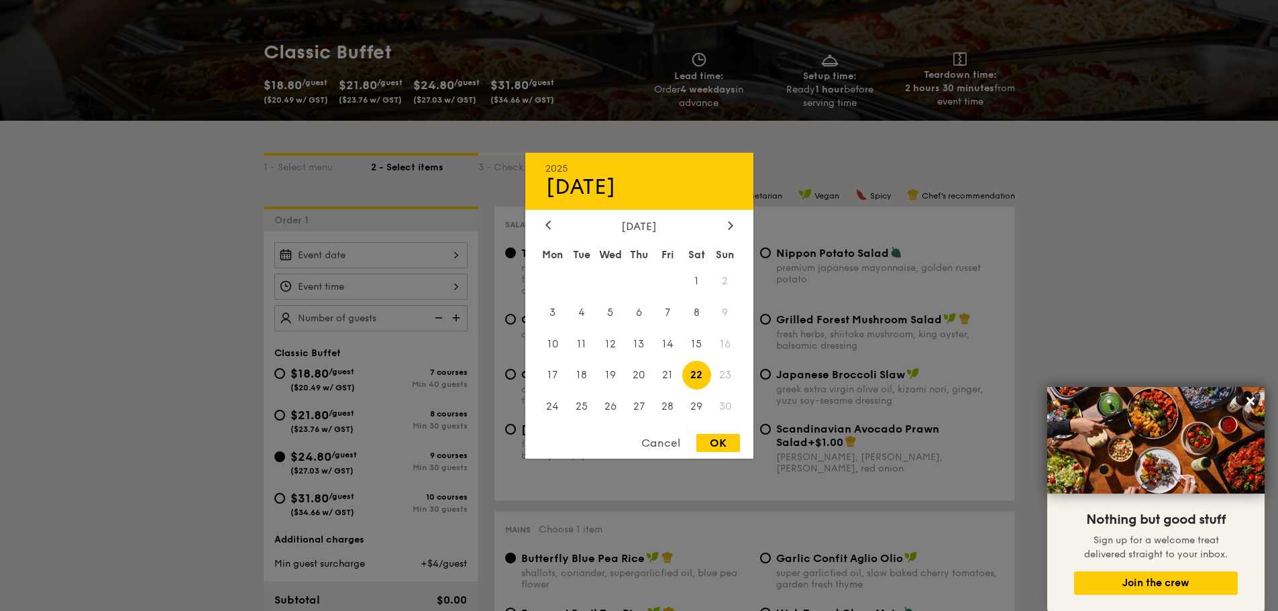
click at [715, 454] on div "Cancel OK" at bounding box center [639, 446] width 228 height 25
click at [715, 447] on div "OK" at bounding box center [718, 443] width 44 height 18
type input "[DATE]"
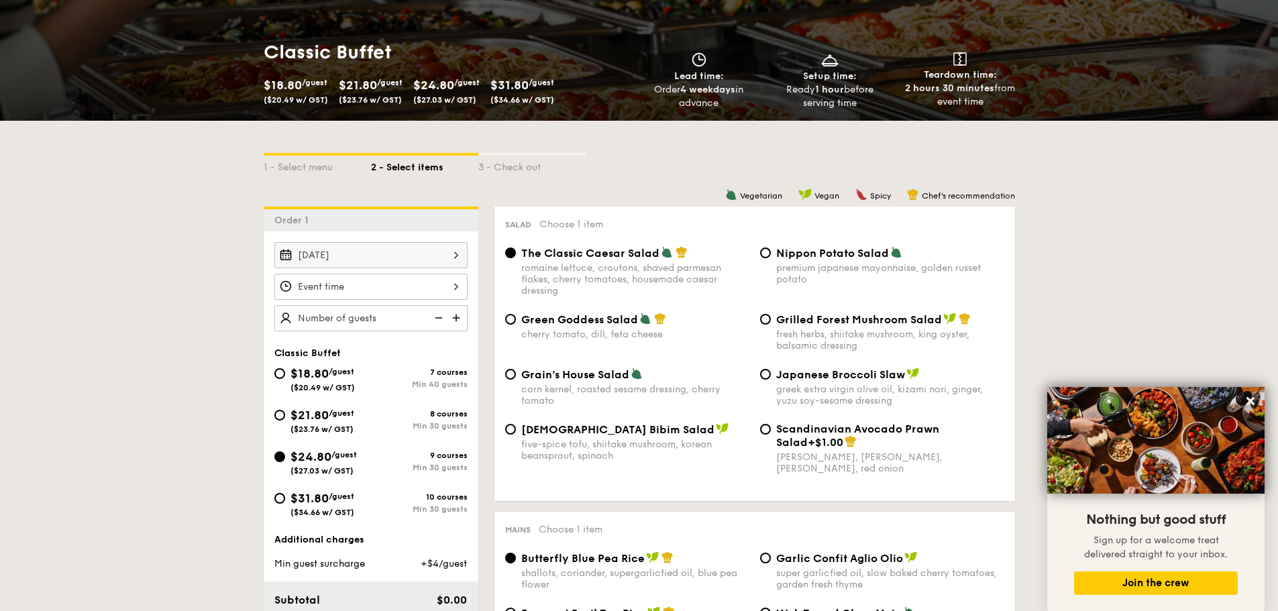
click at [405, 295] on div at bounding box center [370, 287] width 193 height 26
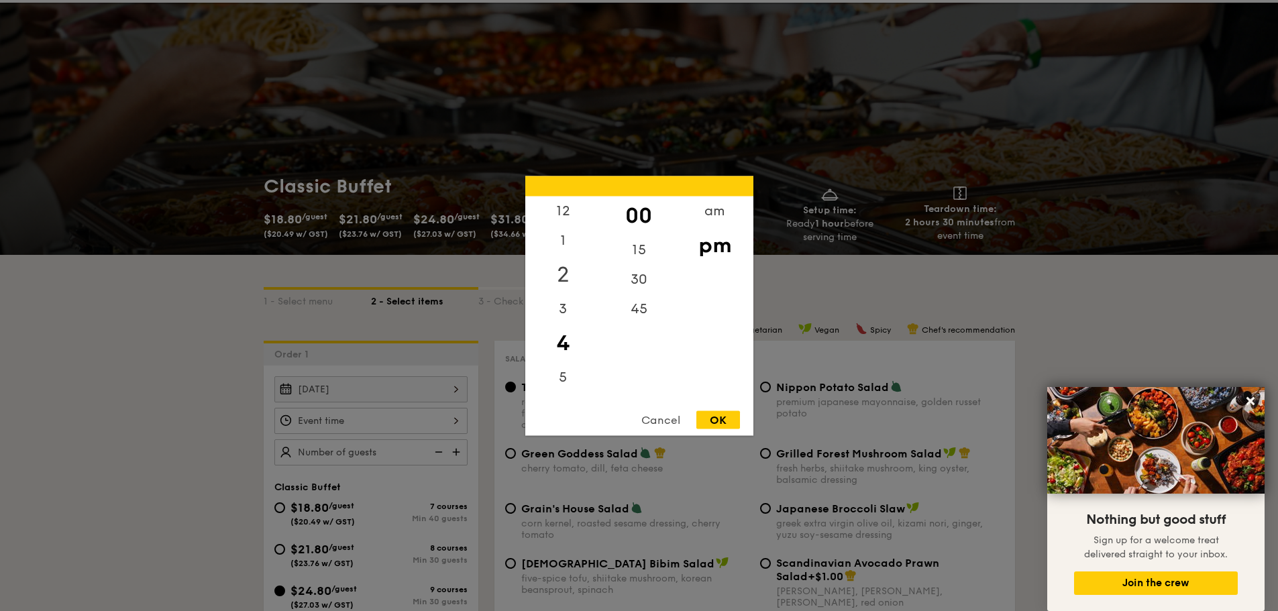
scroll to position [0, 0]
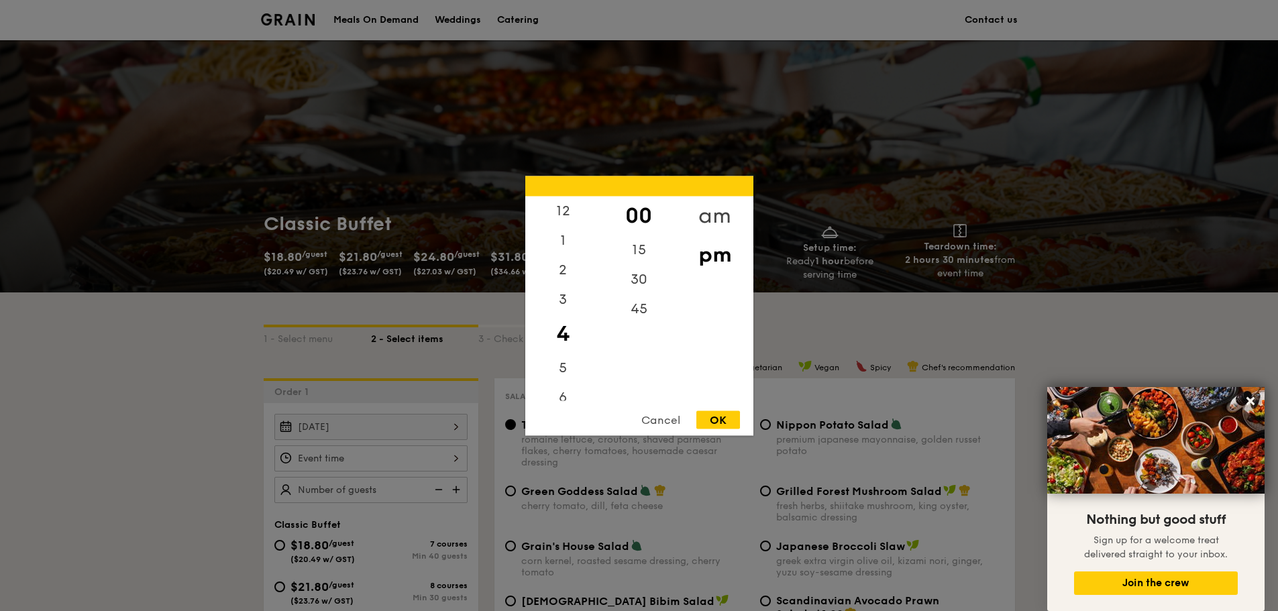
click at [703, 210] on div "am" at bounding box center [715, 215] width 76 height 39
click at [556, 387] on div "11" at bounding box center [563, 390] width 76 height 39
click at [651, 286] on div "30" at bounding box center [639, 283] width 76 height 39
click at [651, 321] on div "45" at bounding box center [639, 313] width 76 height 39
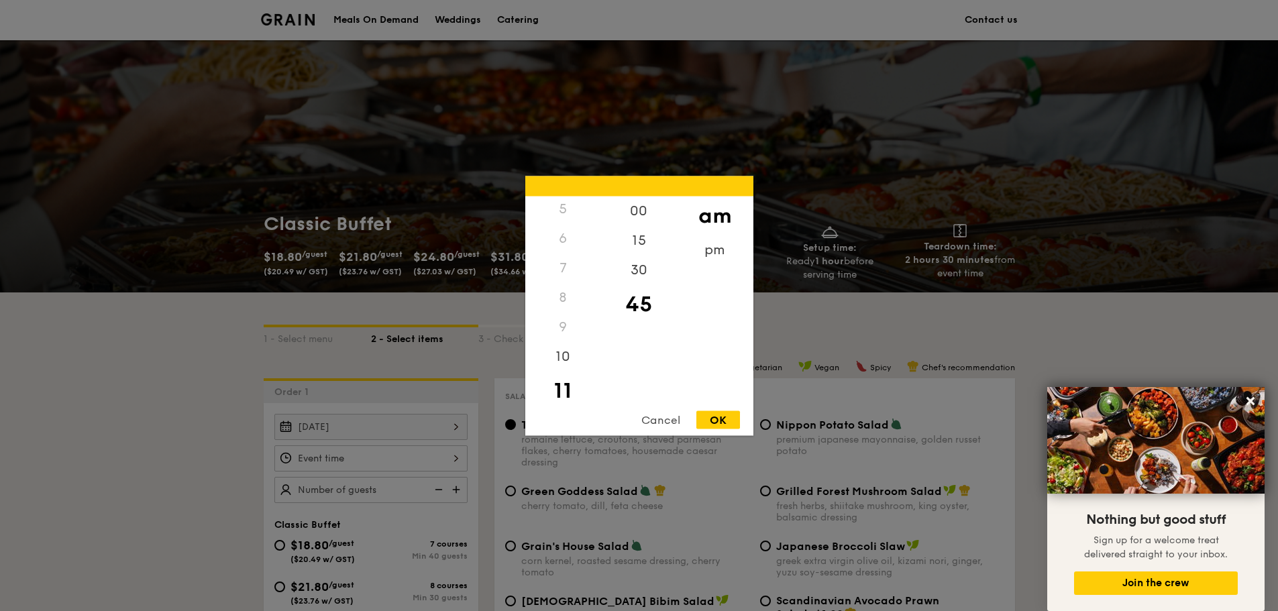
click at [718, 420] on div "OK" at bounding box center [718, 420] width 44 height 18
type input "11:45AM"
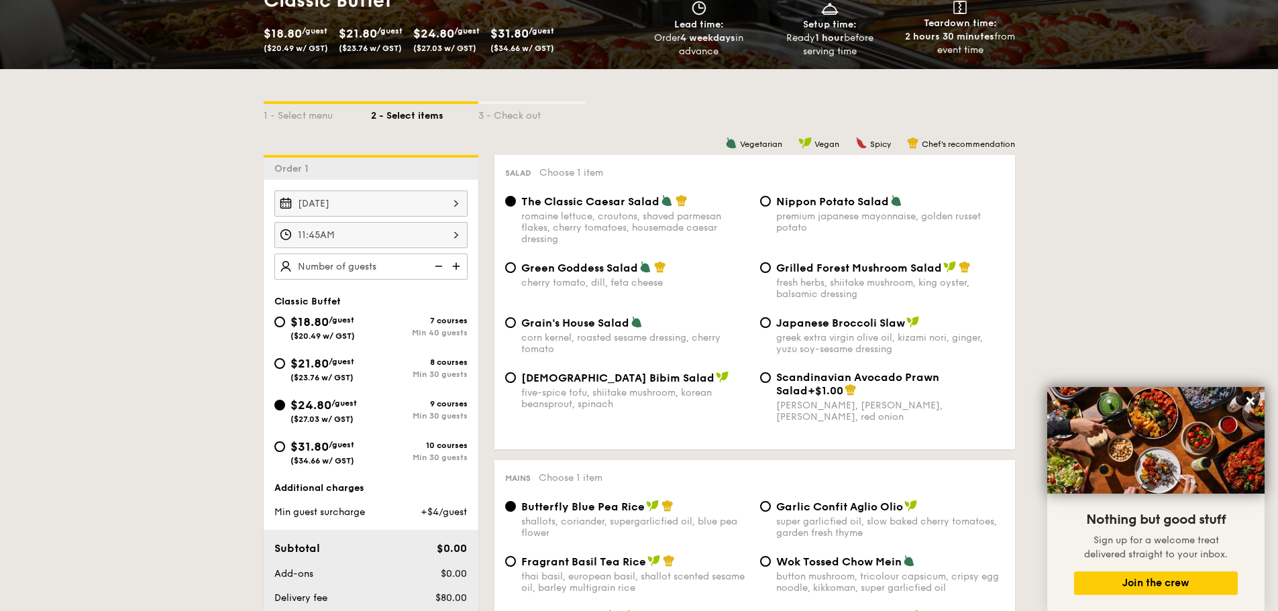
scroll to position [201, 0]
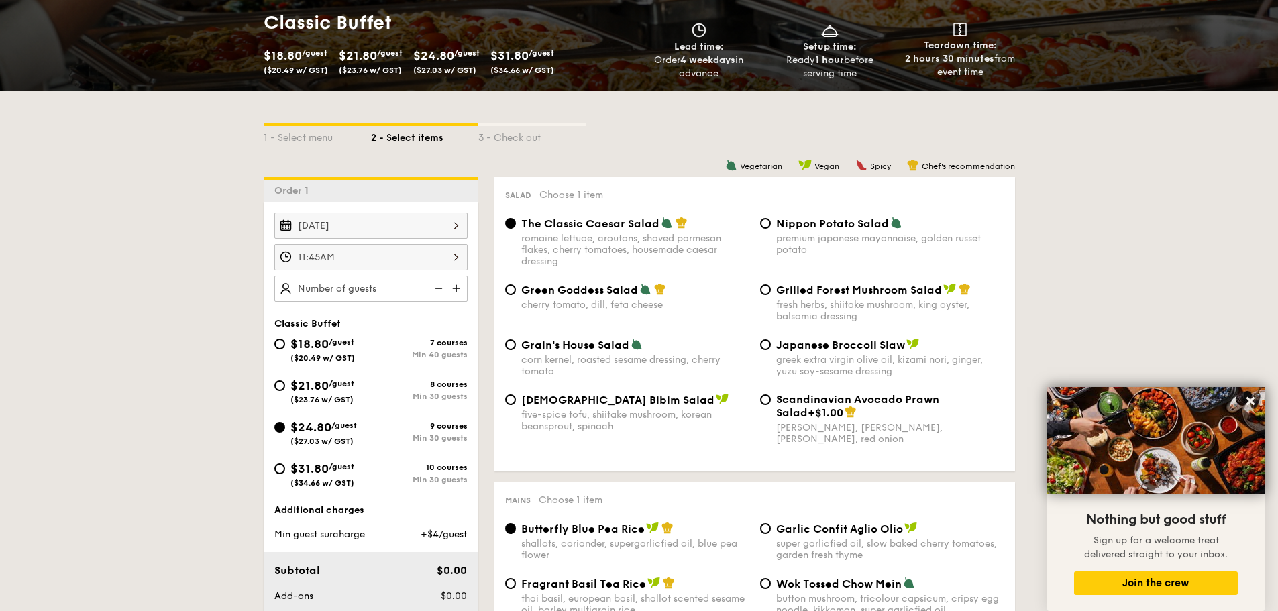
click at [434, 261] on div "11:45AM" at bounding box center [370, 257] width 193 height 26
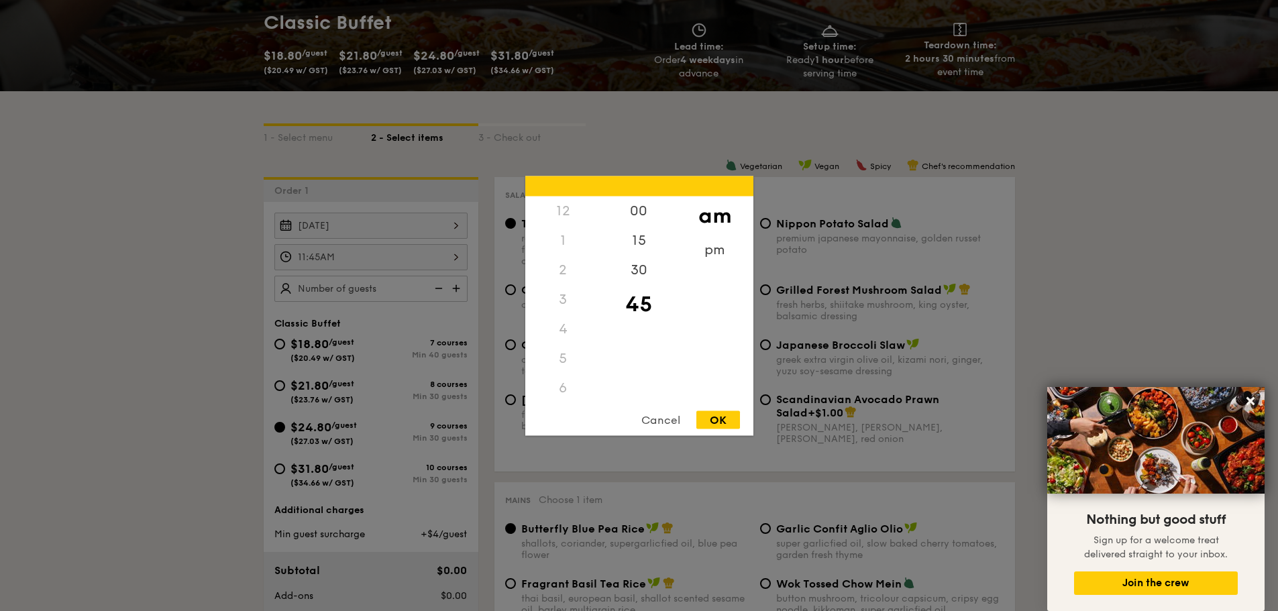
scroll to position [159, 0]
click at [434, 261] on div at bounding box center [639, 305] width 1278 height 611
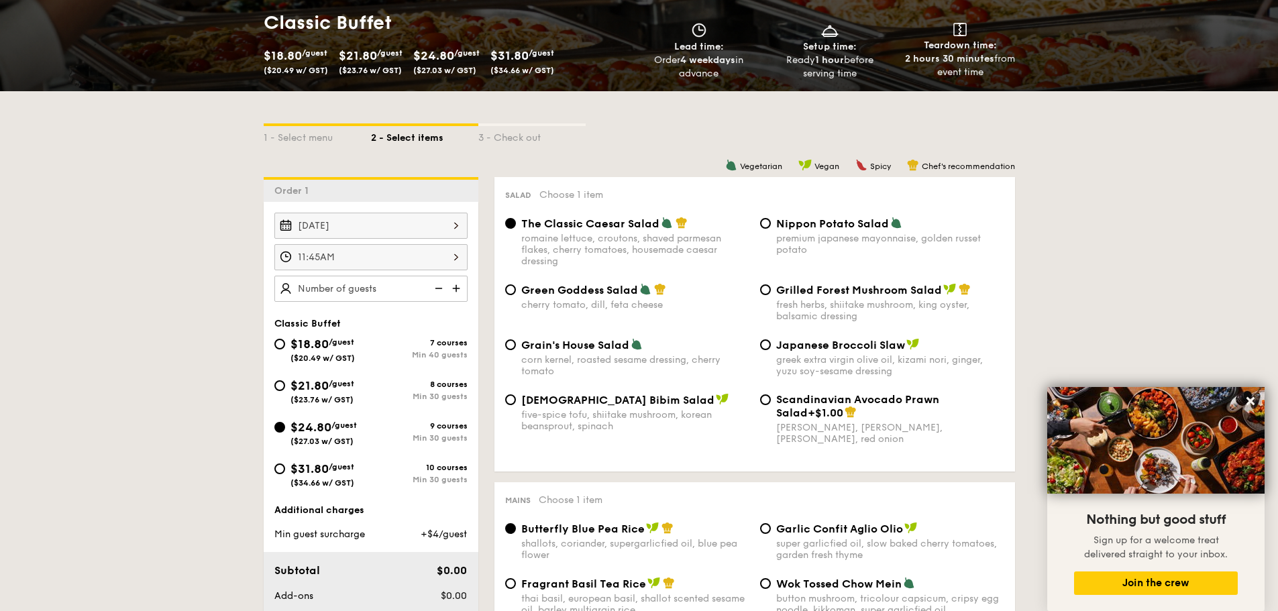
click at [460, 288] on img at bounding box center [457, 288] width 20 height 25
type input "30 guests"
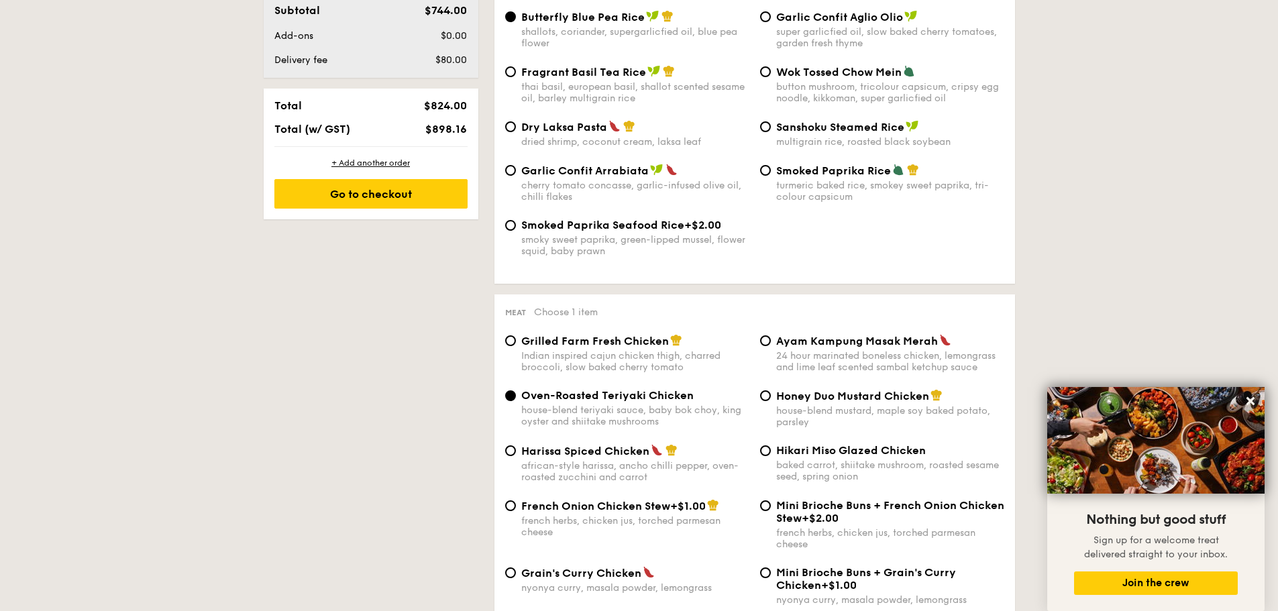
scroll to position [671, 0]
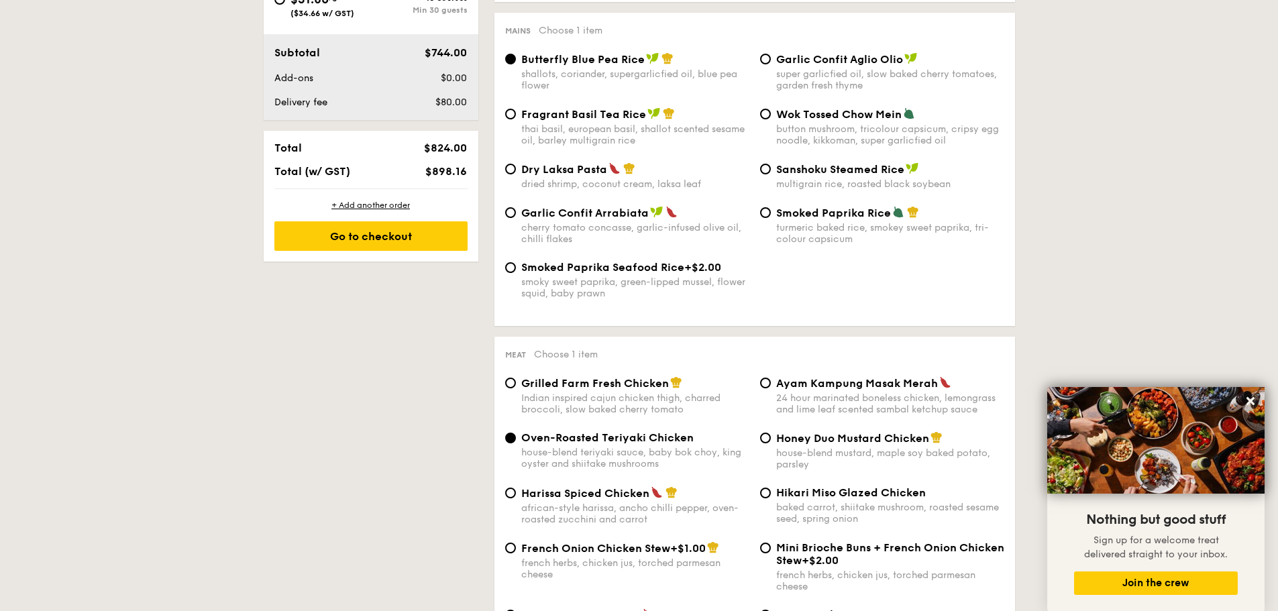
click at [787, 123] on div "button mushroom, tricolour capsicum, cripsy egg noodle, kikkoman, super garlicf…" at bounding box center [890, 134] width 228 height 23
click at [771, 119] on input "Wok Tossed Chow Mein button mushroom, tricolour capsicum, cripsy egg noodle, ki…" at bounding box center [765, 114] width 11 height 11
radio input "true"
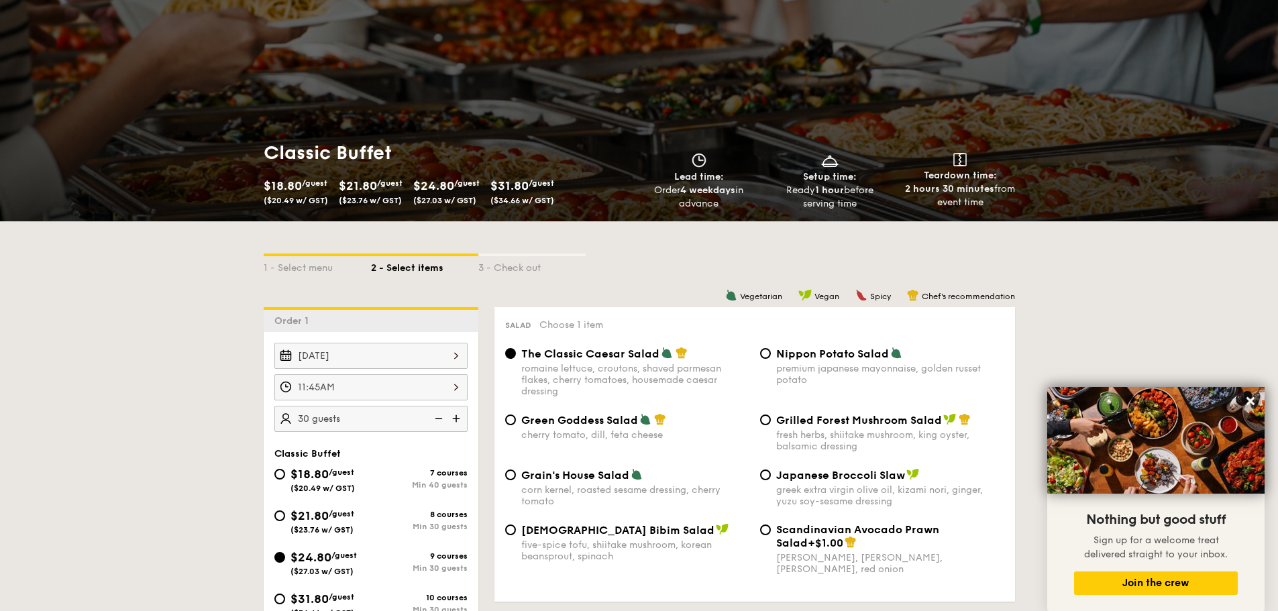
scroll to position [67, 0]
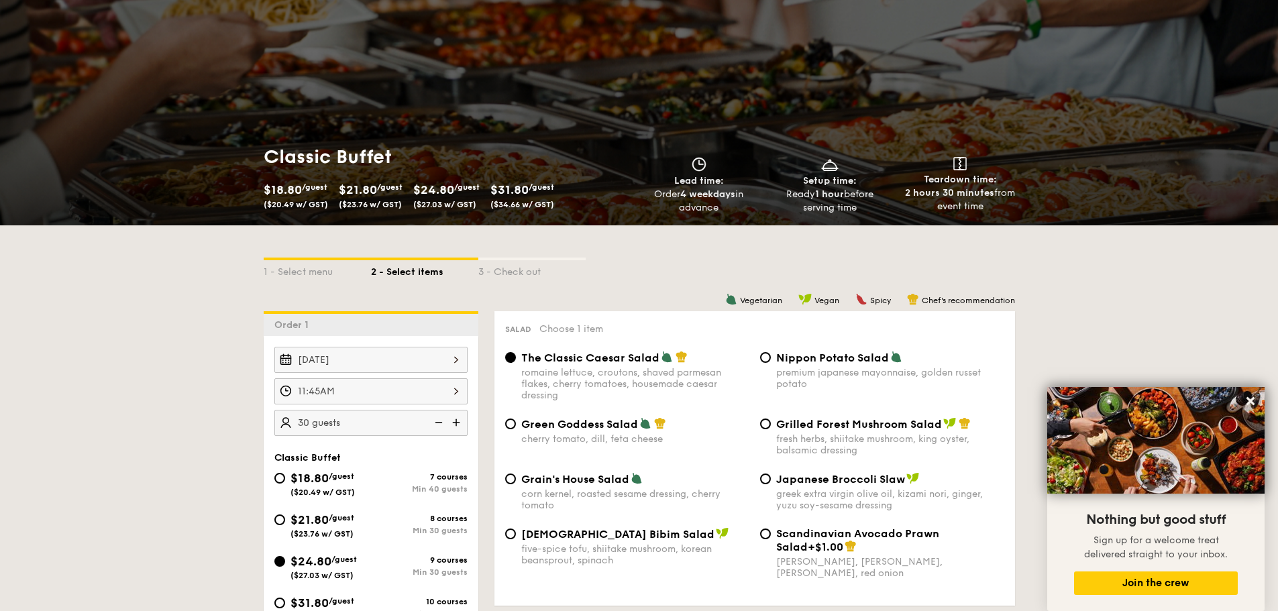
click at [867, 483] on span "Japanese Broccoli Slaw" at bounding box center [840, 479] width 129 height 13
click at [771, 483] on input "Japanese Broccoli Slaw greek extra virgin olive oil, kizami [PERSON_NAME], yuzu…" at bounding box center [765, 479] width 11 height 11
radio input "true"
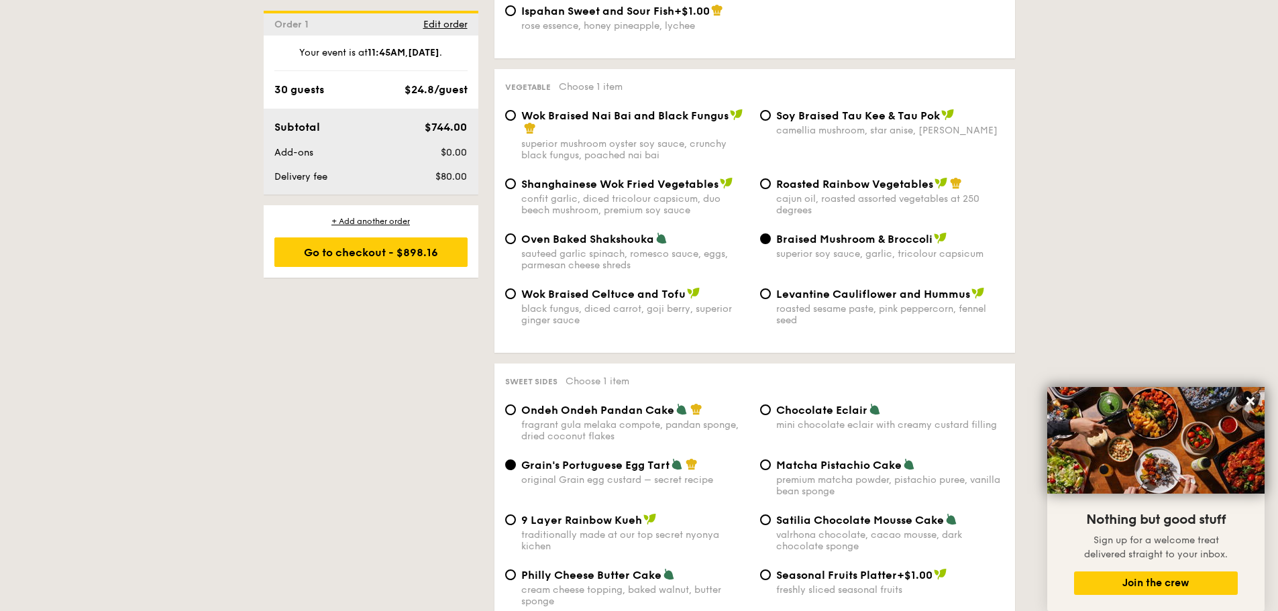
scroll to position [1677, 0]
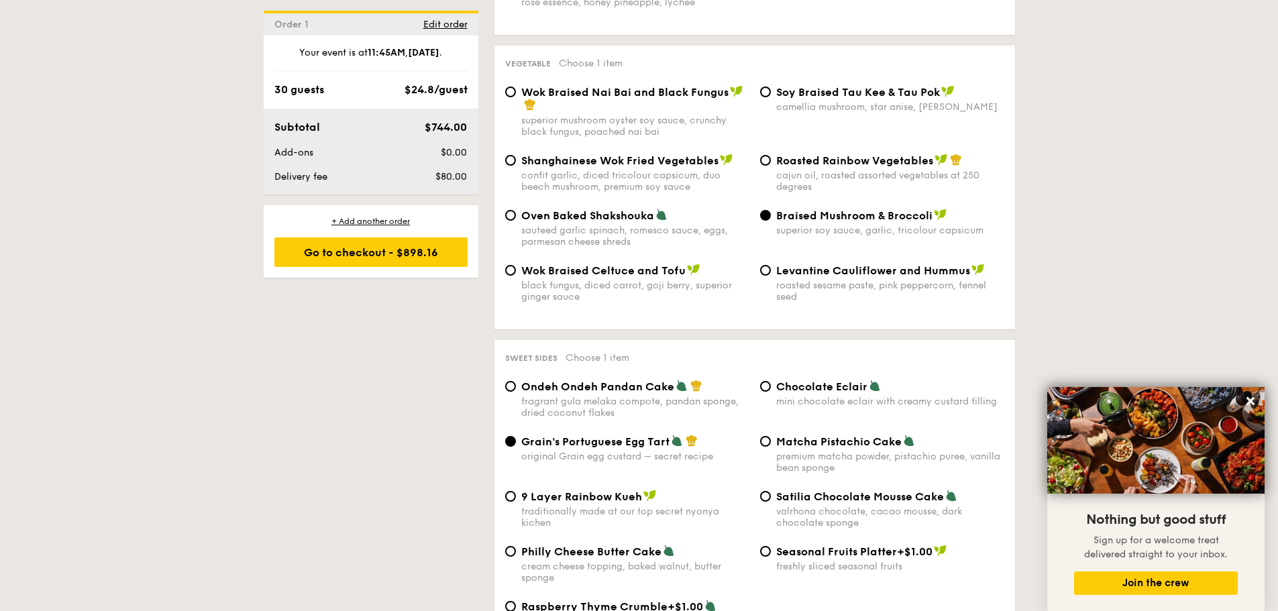
click at [773, 90] on div "⁠Soy Braised Tau Kee & Tau Pok camellia mushroom, star anise, goji [PERSON_NAME]" at bounding box center [882, 99] width 255 height 28
click at [770, 90] on input "⁠Soy Braised Tau Kee & Tau Pok camellia mushroom, star anise, goji [PERSON_NAME]" at bounding box center [765, 92] width 11 height 11
radio input "true"
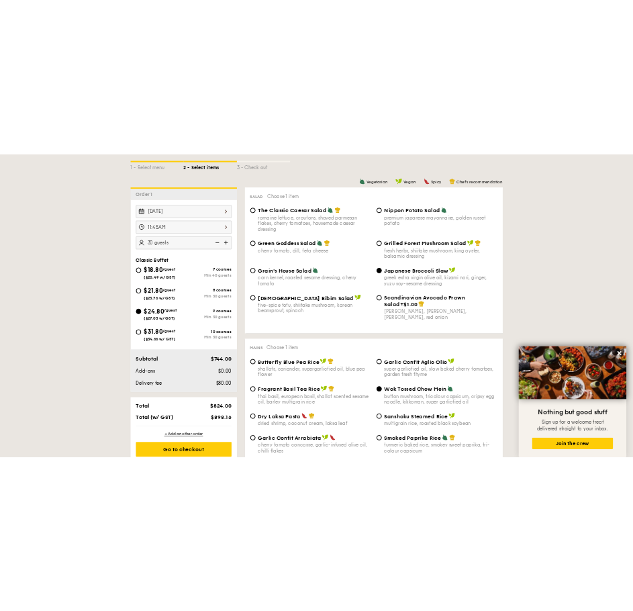
scroll to position [335, 0]
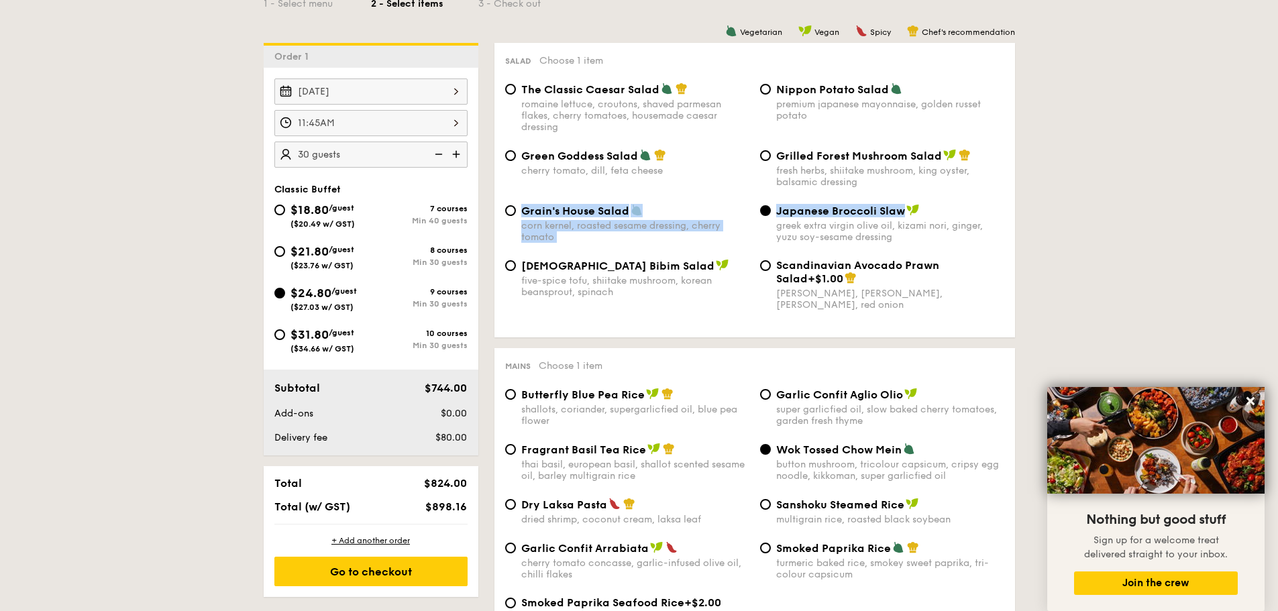
drag, startPoint x: 933, startPoint y: 203, endPoint x: 901, endPoint y: 207, distance: 32.5
click at [901, 207] on div "The Classic Caesar Salad romaine lettuce, croutons, shaved parmesan flakes, che…" at bounding box center [754, 205] width 499 height 244
click at [943, 222] on div "greek extra virgin olive oil, kizami nori, ginger, yuzu soy-sesame dressing" at bounding box center [890, 231] width 228 height 23
click at [771, 216] on input "Japanese Broccoli Slaw greek extra virgin olive oil, kizami [PERSON_NAME], yuzu…" at bounding box center [765, 210] width 11 height 11
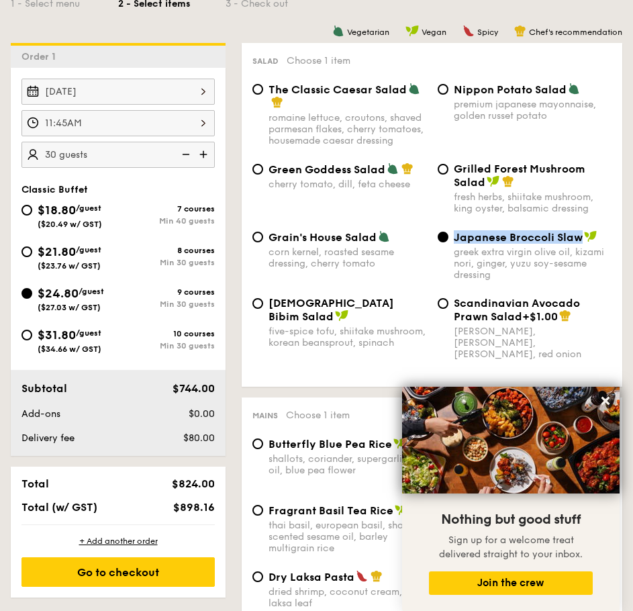
drag, startPoint x: 579, startPoint y: 237, endPoint x: 454, endPoint y: 237, distance: 125.5
click at [454, 237] on span "Japanese Broccoli Slaw" at bounding box center [518, 237] width 129 height 13
copy span "Japanese Broccoli Slaw"
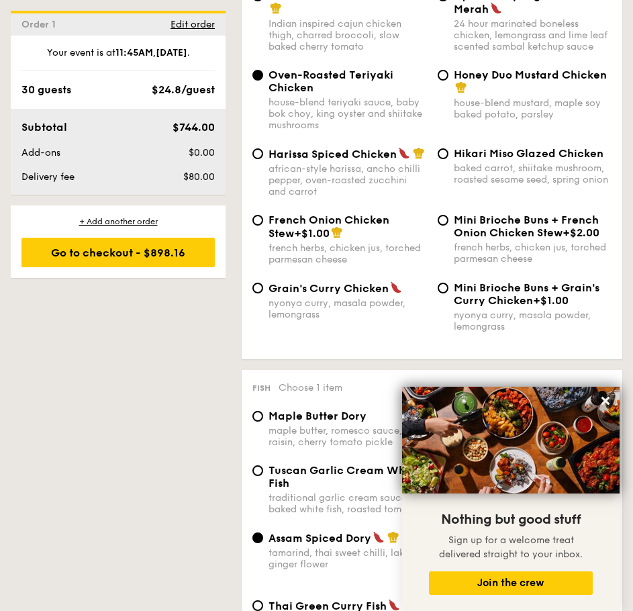
scroll to position [1141, 0]
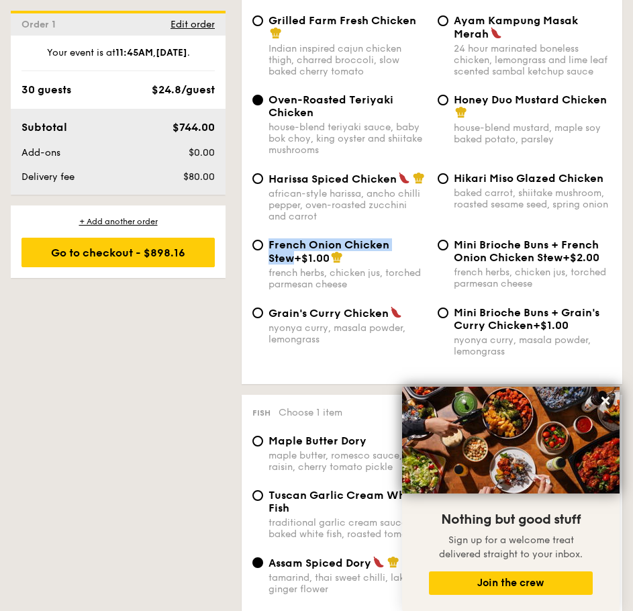
drag, startPoint x: 420, startPoint y: 233, endPoint x: 270, endPoint y: 229, distance: 149.6
click at [270, 238] on div "French Onion Chicken Stew +$1.00" at bounding box center [347, 251] width 158 height 26
copy span "French Onion Chicken Stew"
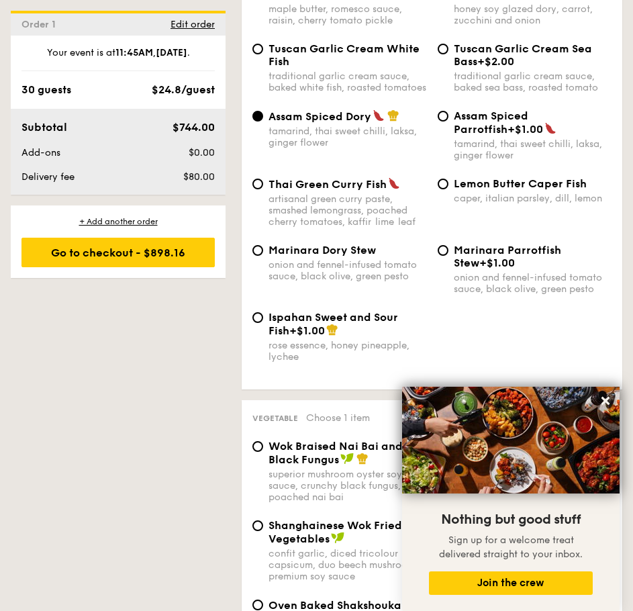
scroll to position [1610, 0]
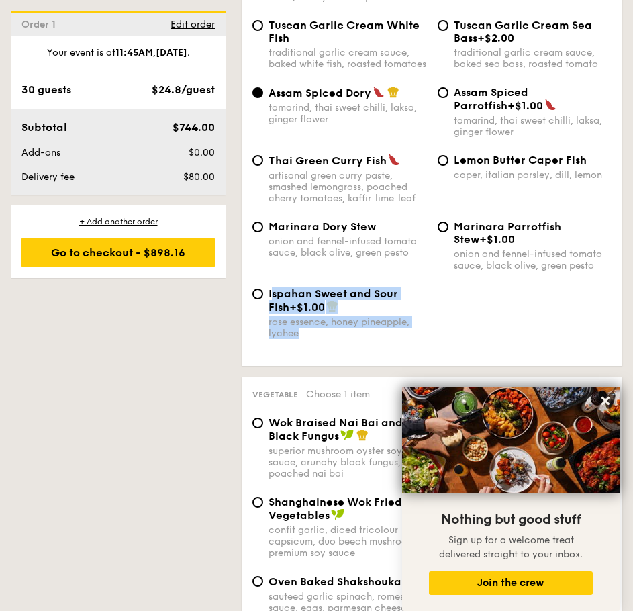
drag, startPoint x: 354, startPoint y: 294, endPoint x: 327, endPoint y: 311, distance: 32.2
click at [274, 295] on div "Ispahan Sweet and Sour Fish +$1.00 rose essence, honey pineapple, lychee" at bounding box center [432, 321] width 370 height 68
click at [406, 302] on div "Ispahan Sweet and Sour Fish +$1.00" at bounding box center [347, 300] width 158 height 26
click at [263, 299] on input "Ispahan Sweet and Sour Fish +$1.00 rose essence, honey pineapple, lychee" at bounding box center [257, 293] width 11 height 11
radio input "true"
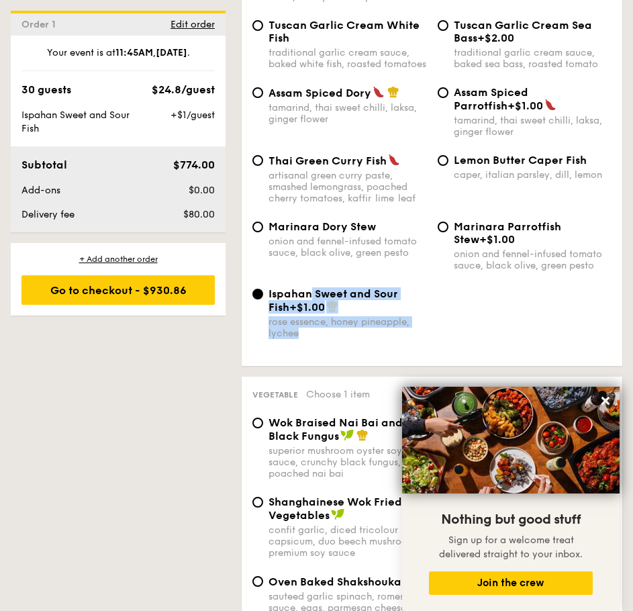
drag, startPoint x: 435, startPoint y: 297, endPoint x: 309, endPoint y: 297, distance: 125.5
click at [309, 297] on div "Ispahan Sweet and Sour Fish +$1.00 rose essence, honey pineapple, lychee" at bounding box center [432, 321] width 370 height 68
click at [391, 330] on div "rose essence, honey pineapple, lychee" at bounding box center [347, 327] width 158 height 23
click at [263, 299] on input "Ispahan Sweet and Sour Fish +$1.00 rose essence, honey pineapple, lychee" at bounding box center [257, 293] width 11 height 11
drag, startPoint x: 421, startPoint y: 293, endPoint x: 268, endPoint y: 288, distance: 153.0
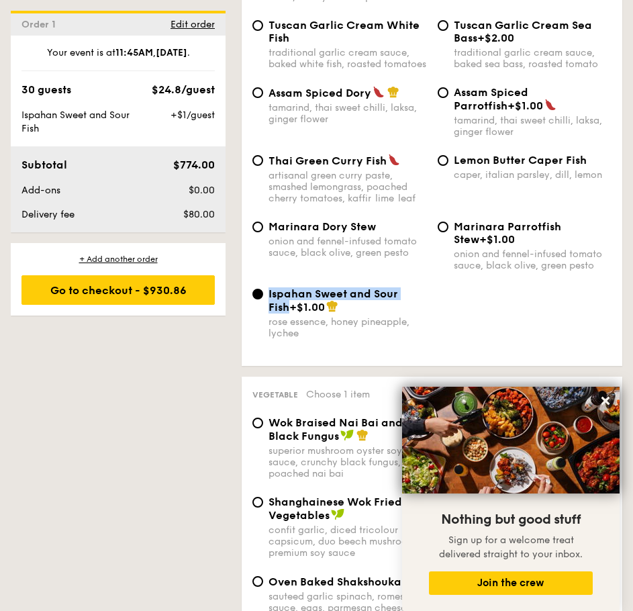
click at [268, 288] on span "Ispahan Sweet and Sour Fish" at bounding box center [332, 300] width 129 height 26
copy span "Ispahan Sweet and Sour Fish"
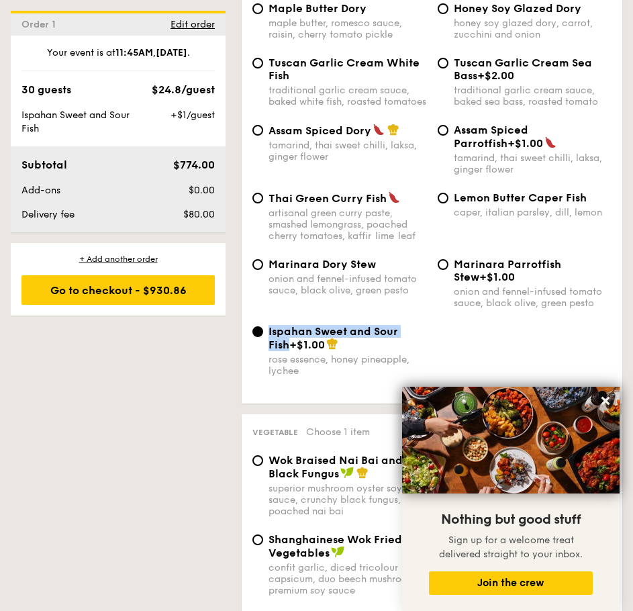
scroll to position [1543, 0]
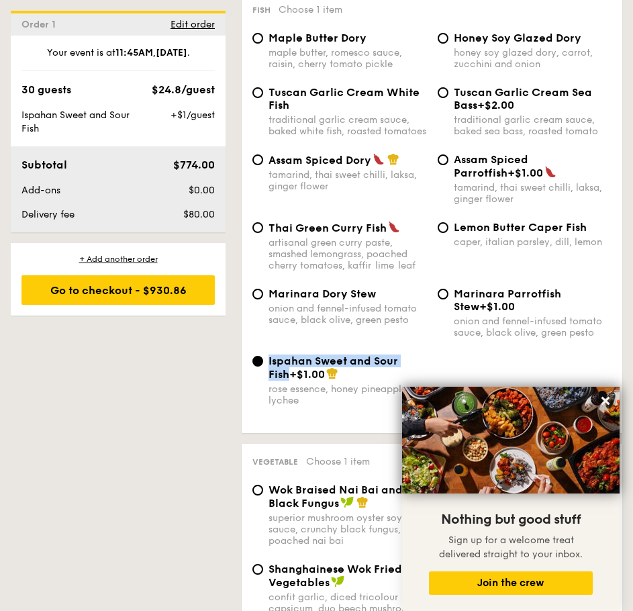
click at [425, 364] on div "Ispahan Sweet and Sour Fish +$1.00" at bounding box center [347, 367] width 158 height 26
click at [263, 364] on input "Ispahan Sweet and Sour Fish +$1.00 rose essence, honey pineapple, lychee" at bounding box center [257, 361] width 11 height 11
click at [298, 175] on div "tamarind, thai sweet chilli, laksa, ginger flower" at bounding box center [347, 180] width 158 height 23
click at [263, 165] on input "Assam Spiced Dory tamarind, thai sweet chilli, laksa, ginger flower" at bounding box center [257, 159] width 11 height 11
radio input "true"
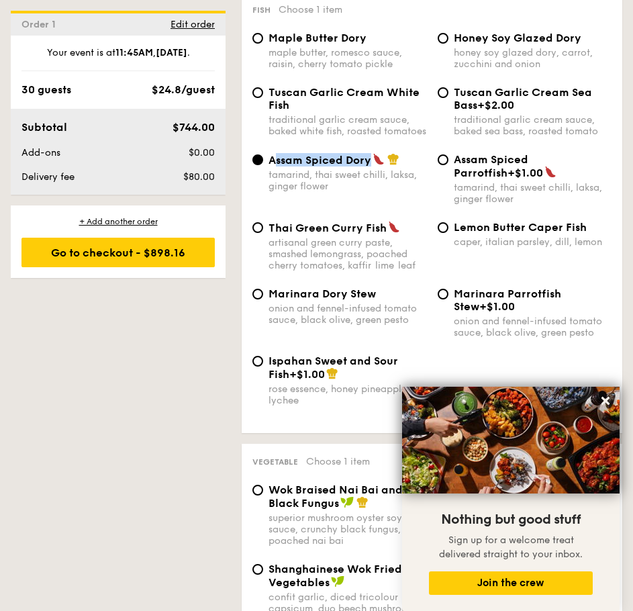
drag, startPoint x: 277, startPoint y: 154, endPoint x: 372, endPoint y: 164, distance: 95.1
click at [372, 164] on div "Assam Spiced Dory" at bounding box center [347, 159] width 158 height 13
copy span "ssam Spiced Dory"
click at [480, 235] on div "Lemon Butter Caper Fish caper, italian parsley, dill, lemon" at bounding box center [533, 234] width 158 height 27
click at [448, 233] on input "Lemon Butter Caper Fish caper, italian parsley, dill, lemon" at bounding box center [442, 227] width 11 height 11
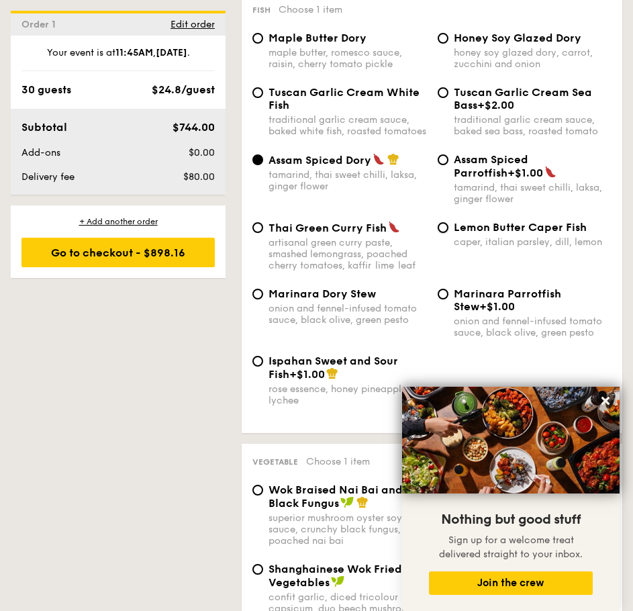
radio input "true"
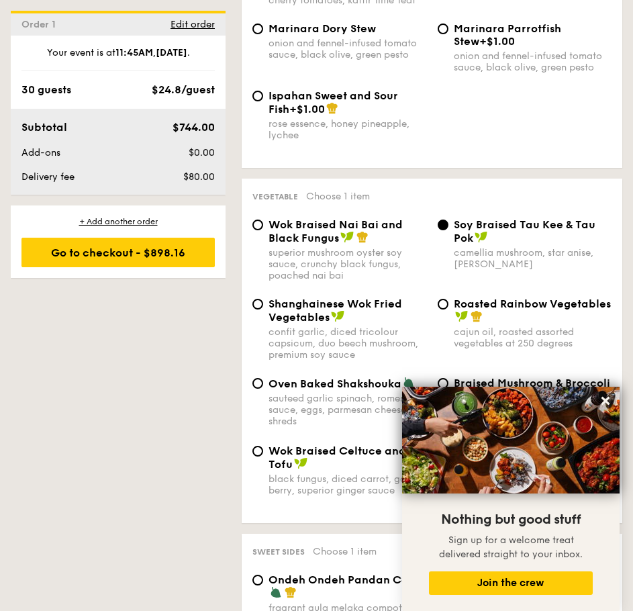
scroll to position [1811, 0]
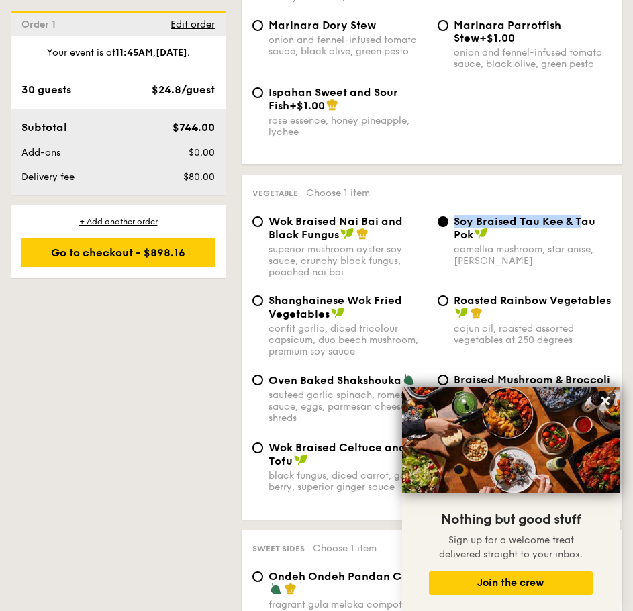
drag, startPoint x: 579, startPoint y: 226, endPoint x: 473, endPoint y: 218, distance: 106.3
click at [472, 214] on div "Vegetable Choose 1 item Wok Braised Nai Bai and Black Fungus superior mushroom …" at bounding box center [432, 347] width 380 height 344
click at [509, 231] on div "⁠Soy Braised Tau Kee & Tau Pok" at bounding box center [533, 228] width 158 height 26
click at [448, 227] on input "⁠Soy Braised Tau Kee & Tau Pok camellia mushroom, star anise, goji [PERSON_NAME]" at bounding box center [442, 221] width 11 height 11
drag, startPoint x: 458, startPoint y: 217, endPoint x: 471, endPoint y: 233, distance: 21.0
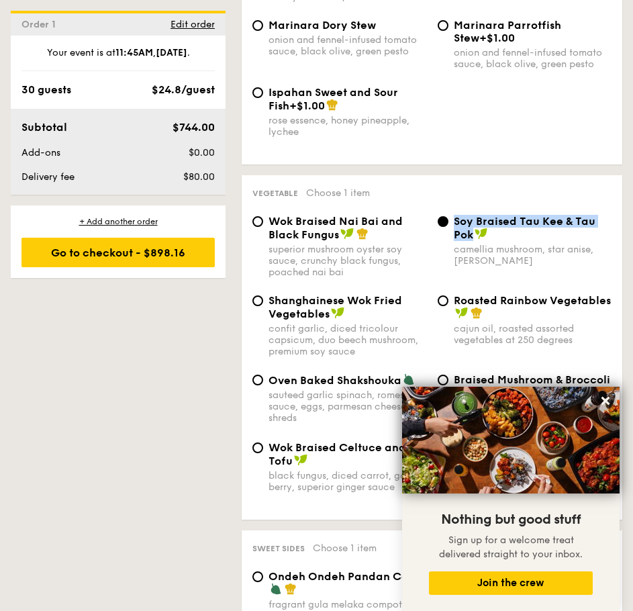
click at [471, 233] on span "⁠Soy Braised Tau Kee & Tau Pok" at bounding box center [525, 228] width 142 height 26
copy span "Soy Braised Tau Kee & Tau Pok"
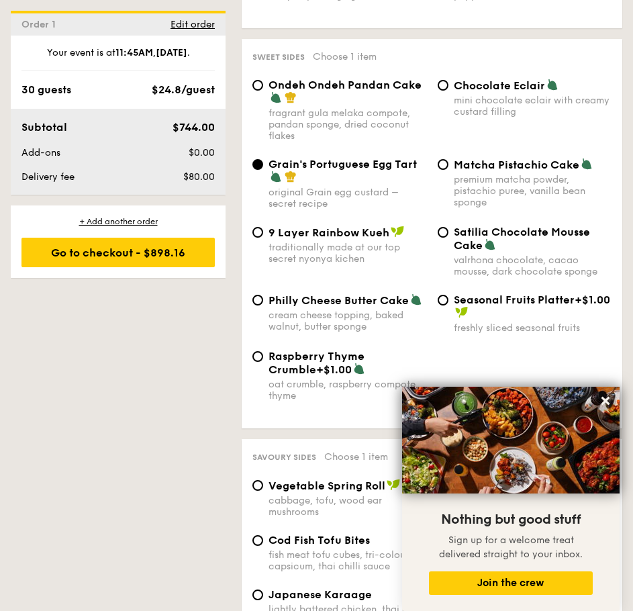
scroll to position [2348, 0]
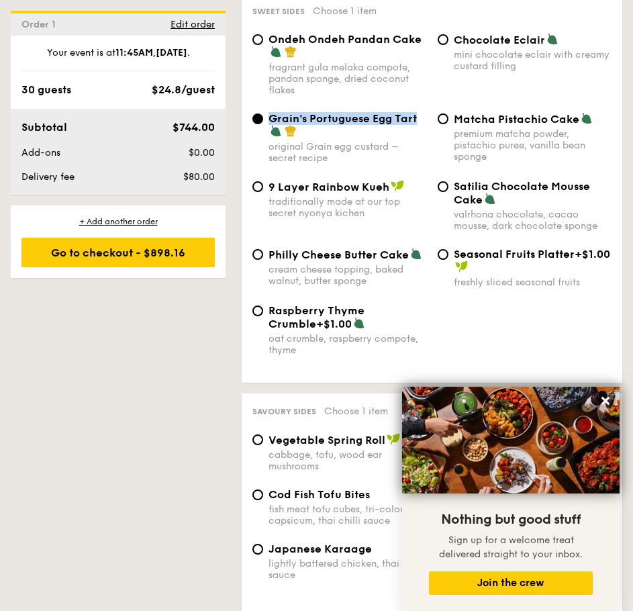
drag, startPoint x: 419, startPoint y: 119, endPoint x: 272, endPoint y: 119, distance: 147.6
click at [272, 119] on div "Grain's Portuguese Egg Tart" at bounding box center [347, 125] width 158 height 26
copy span "Grain's Portuguese Egg Tart"
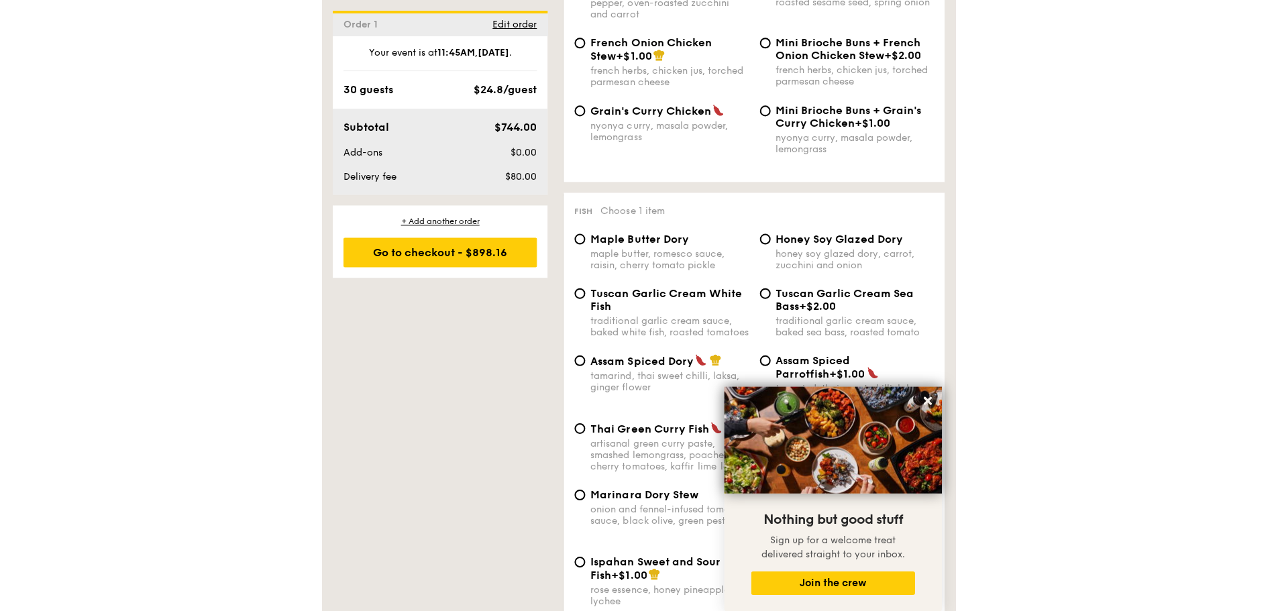
scroll to position [1342, 0]
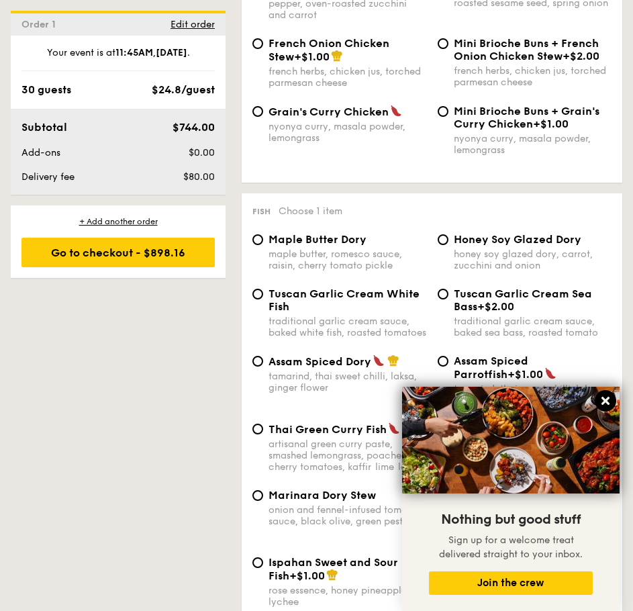
click at [606, 406] on icon at bounding box center [605, 400] width 12 height 12
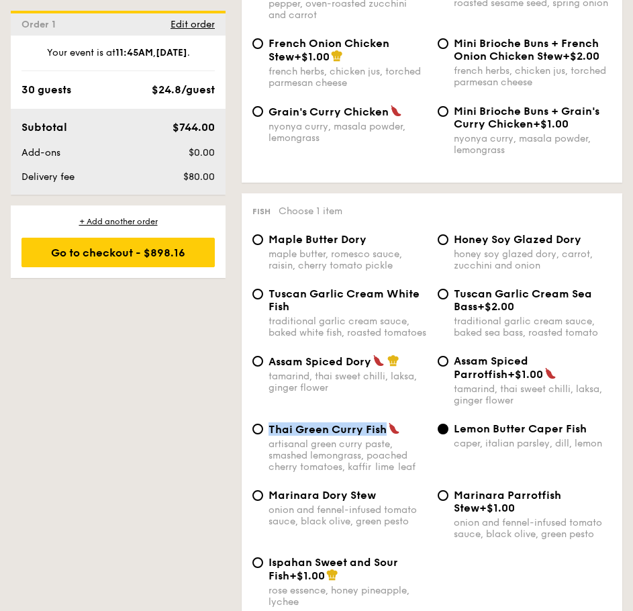
drag, startPoint x: 382, startPoint y: 433, endPoint x: 268, endPoint y: 433, distance: 114.1
click at [268, 433] on span "Thai Green Curry Fish" at bounding box center [327, 429] width 118 height 13
copy span "Thai Green Curry Fish"
